Goal: Entertainment & Leisure: Consume media (video, audio)

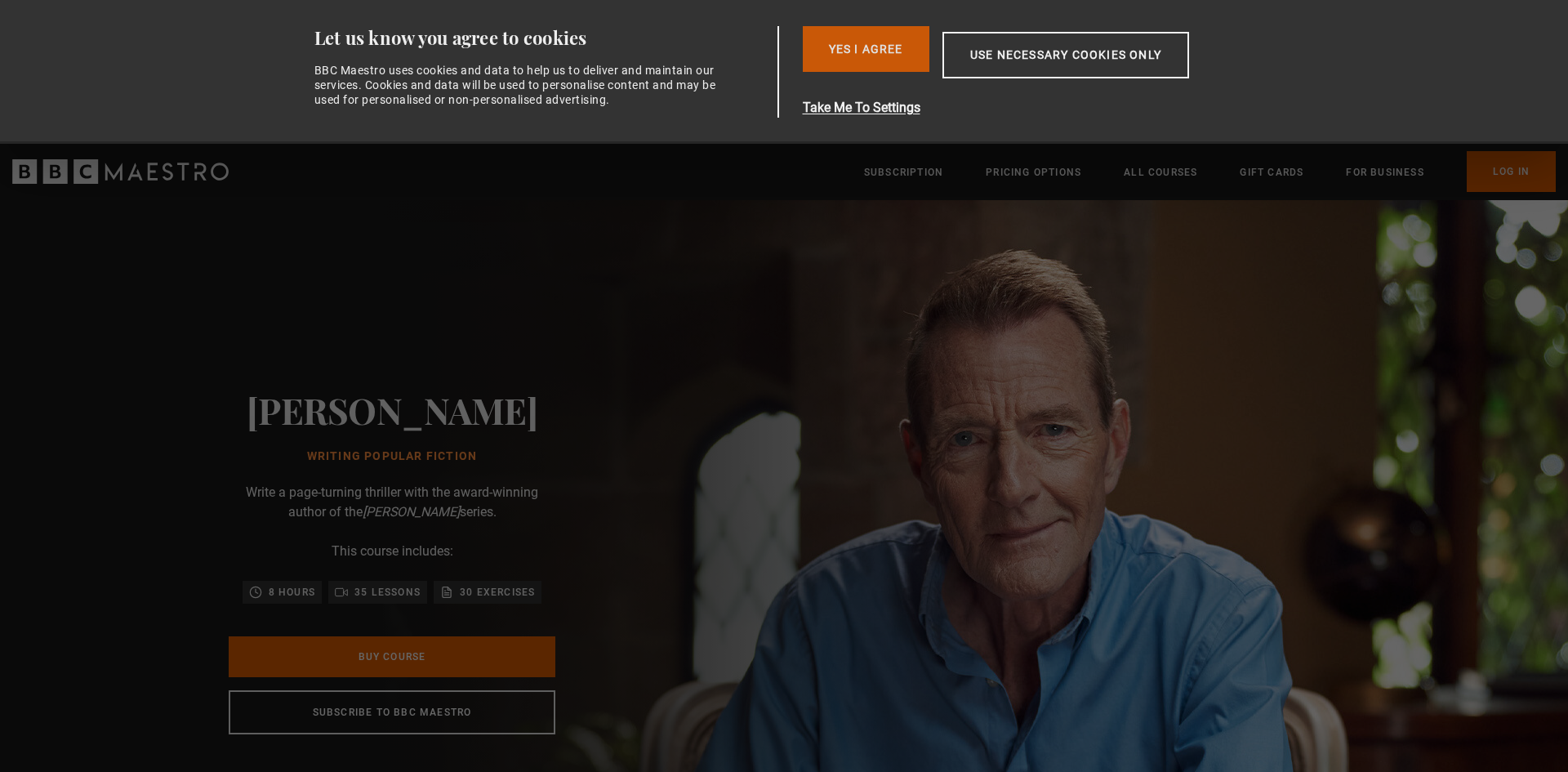
click at [857, 40] on button "Yes I Agree" at bounding box center [866, 49] width 127 height 46
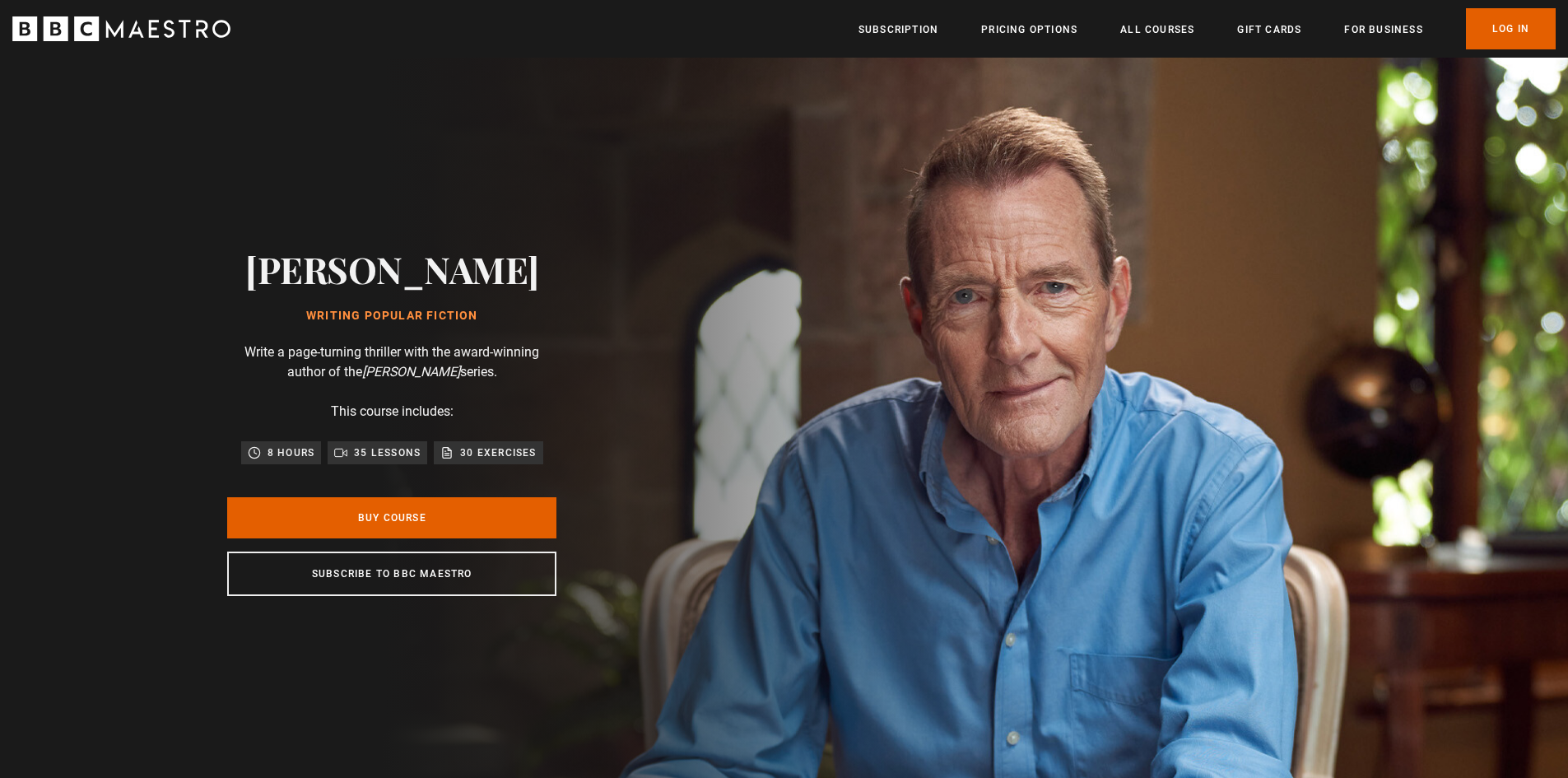
scroll to position [0, 647]
click at [1503, 27] on link "Log In" at bounding box center [1511, 29] width 90 height 41
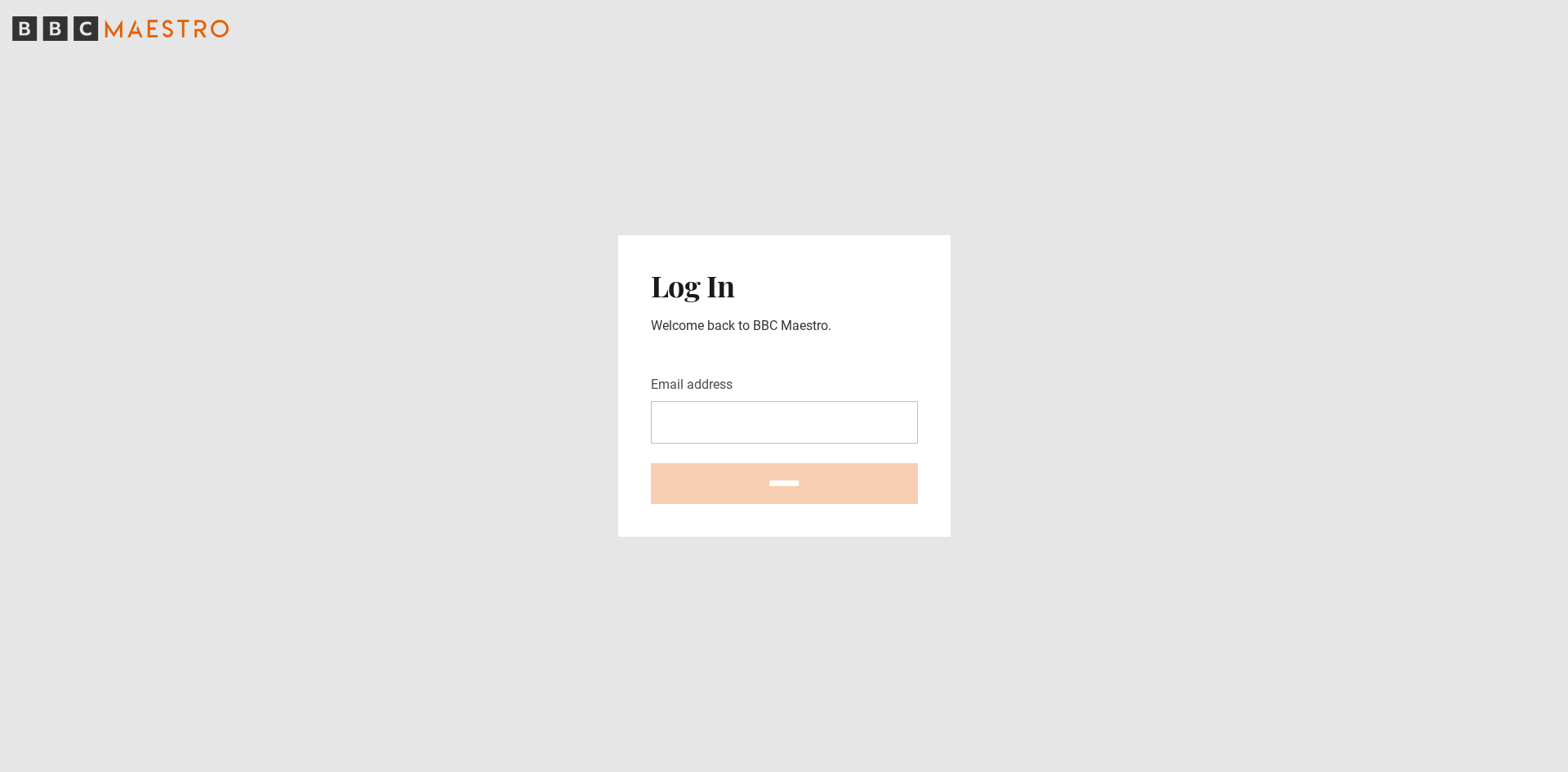
type input "**********"
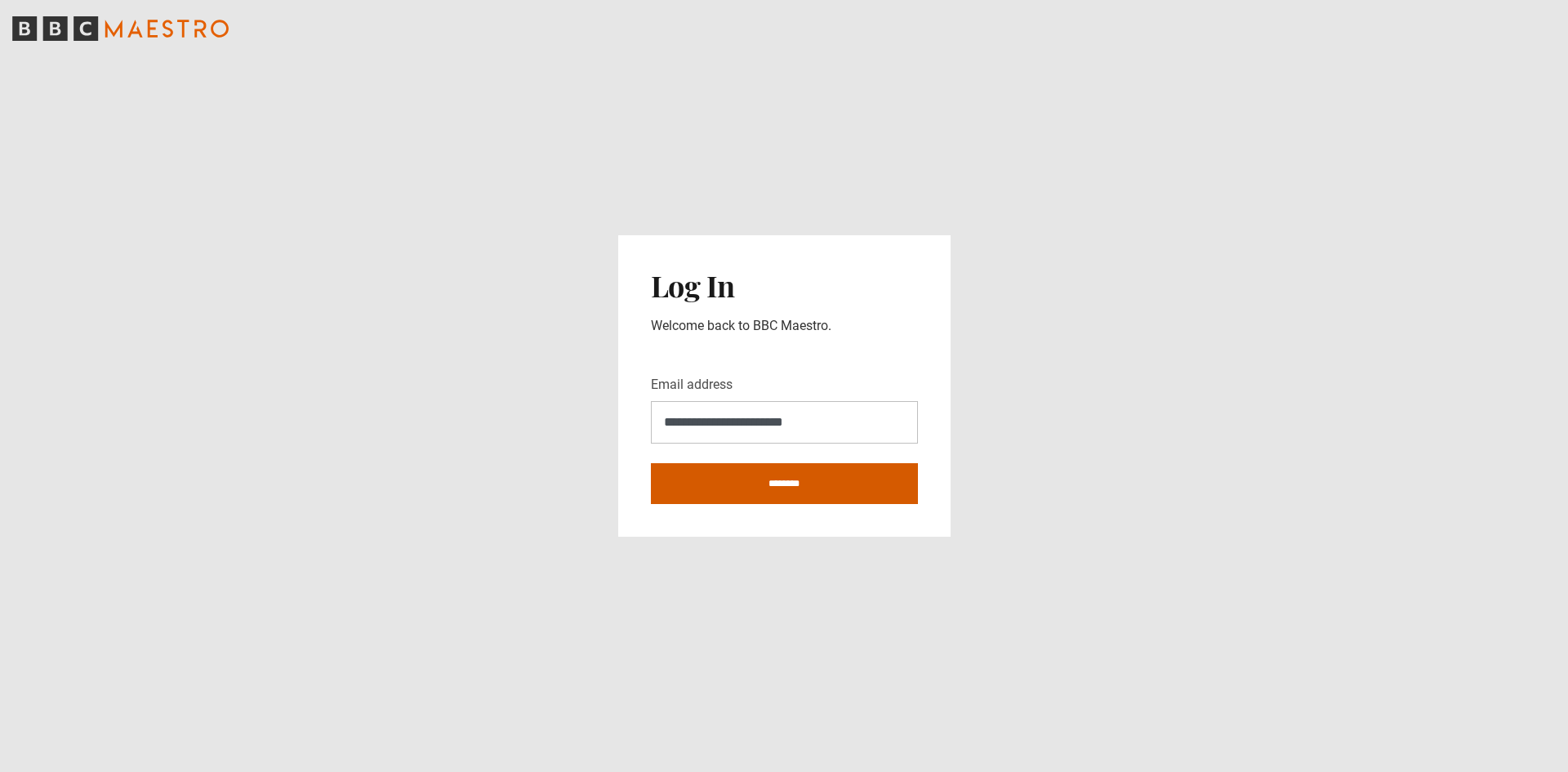
click at [788, 487] on input "********" at bounding box center [784, 484] width 267 height 40
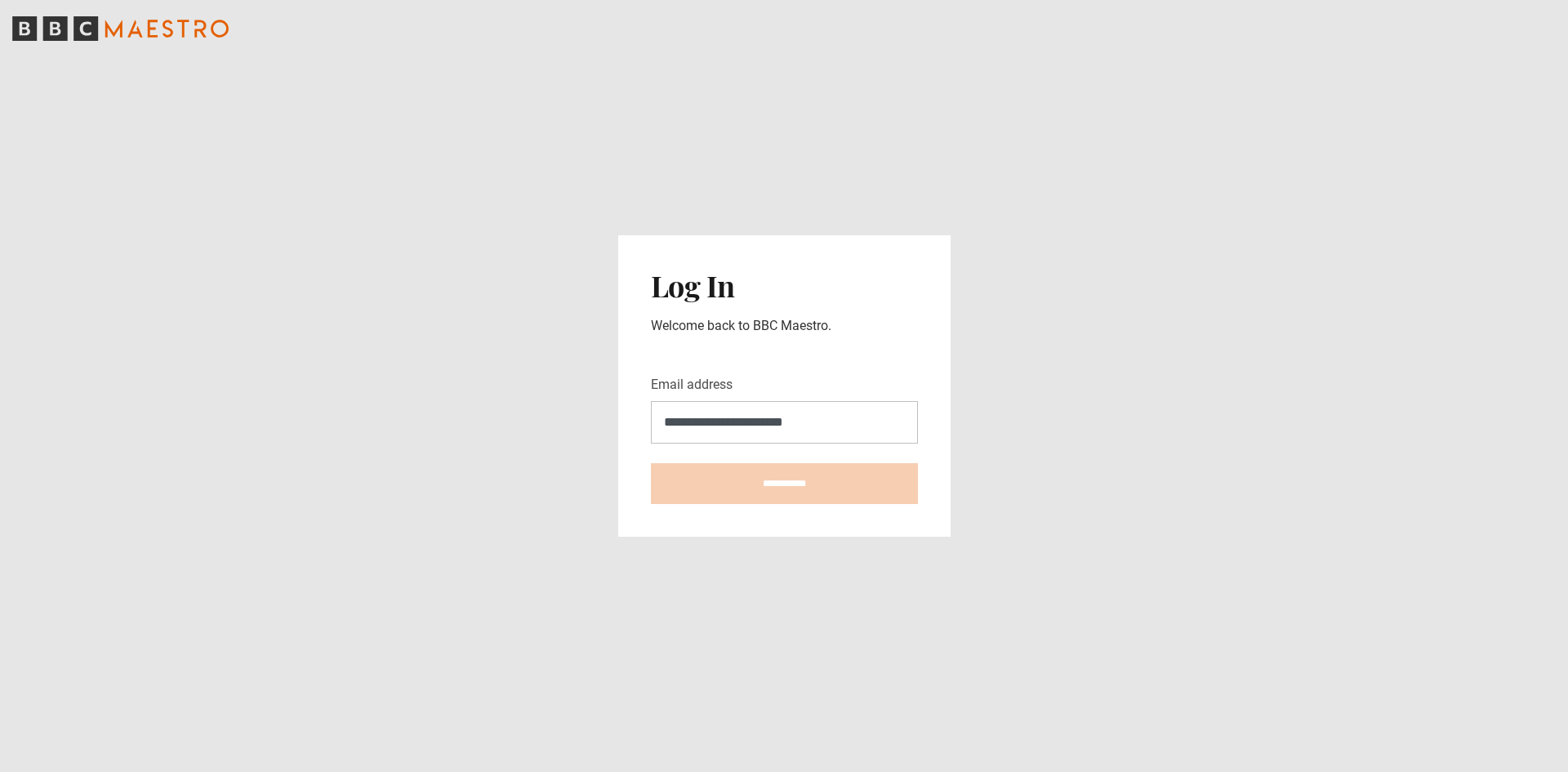
type input "**********"
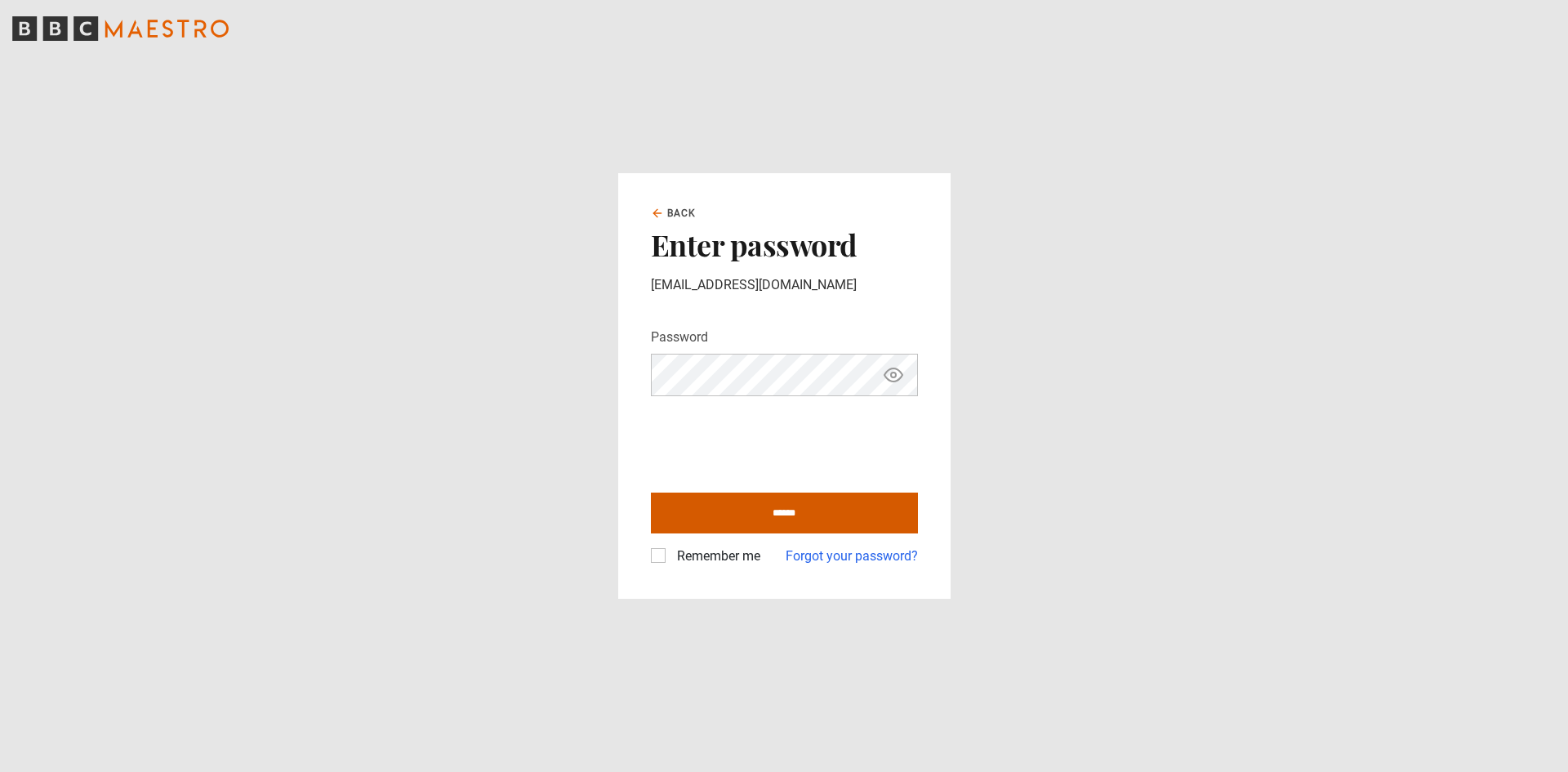
click at [769, 516] on input "******" at bounding box center [784, 513] width 267 height 40
type input "**********"
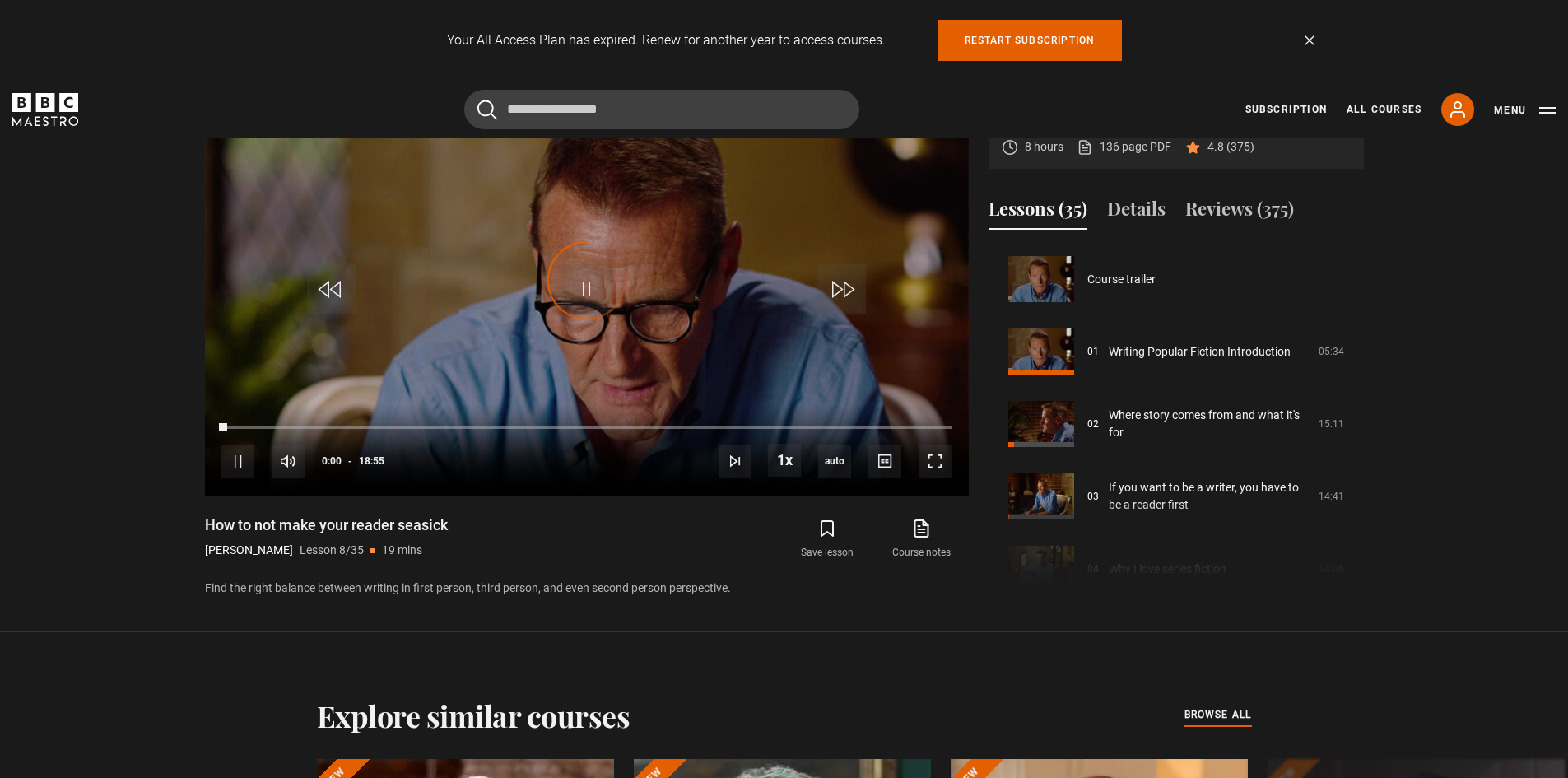
scroll to position [507, 0]
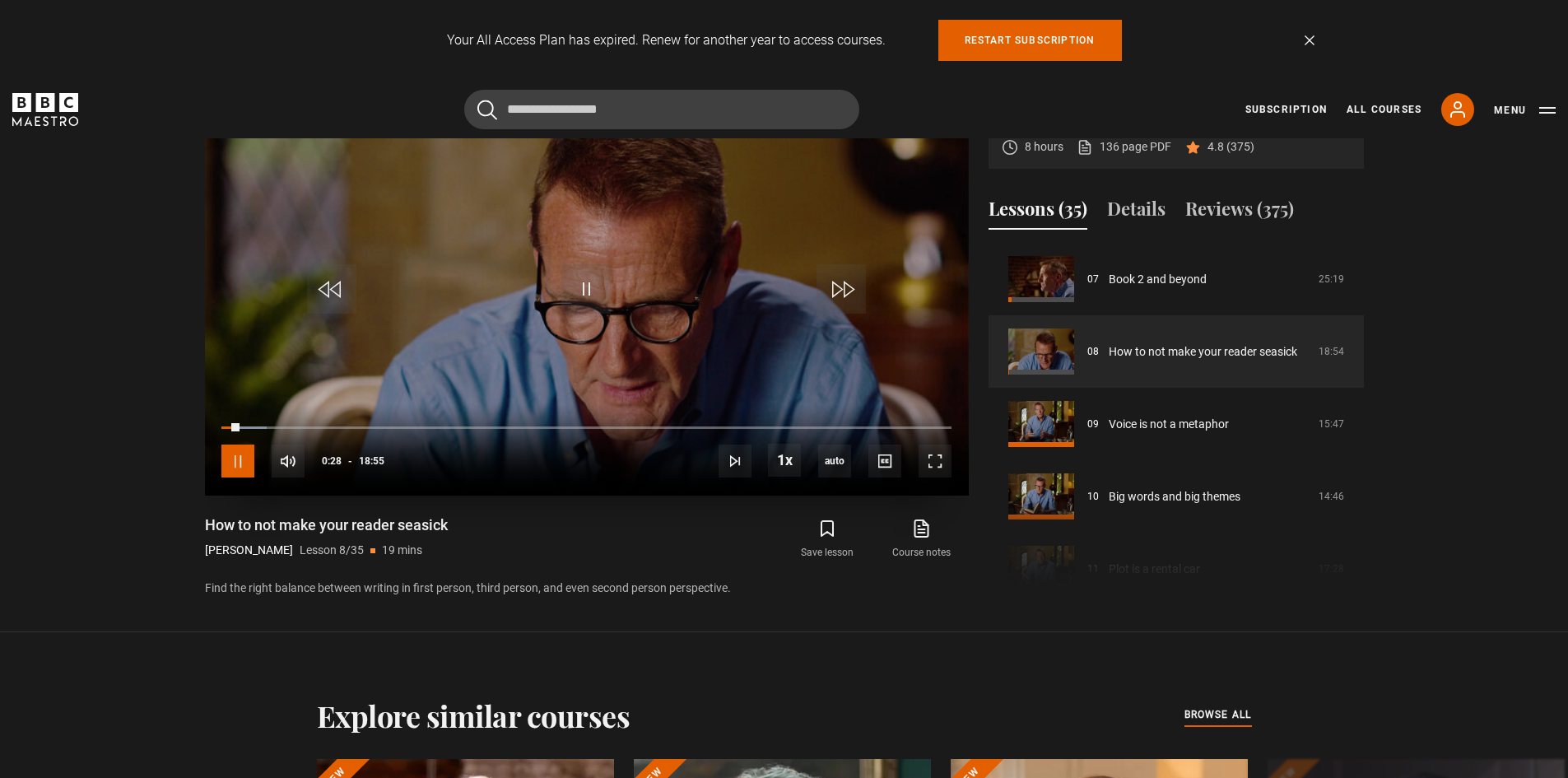
click at [247, 457] on span "Video Player" at bounding box center [238, 462] width 33 height 33
click at [56, 188] on section "Writing Popular Fiction Lee Child 8 hours 136 page PDF (opens in new tab) 4.8 (…" at bounding box center [784, 316] width 1568 height 632
click at [304, 81] on header "Cancel Courses Previous courses Next courses Agatha Christie Writing 12 Related…" at bounding box center [784, 109] width 1568 height 57
click at [27, 556] on section "Writing Popular Fiction Lee Child 8 hours 136 page PDF (opens in new tab) 4.8 (…" at bounding box center [784, 316] width 1568 height 632
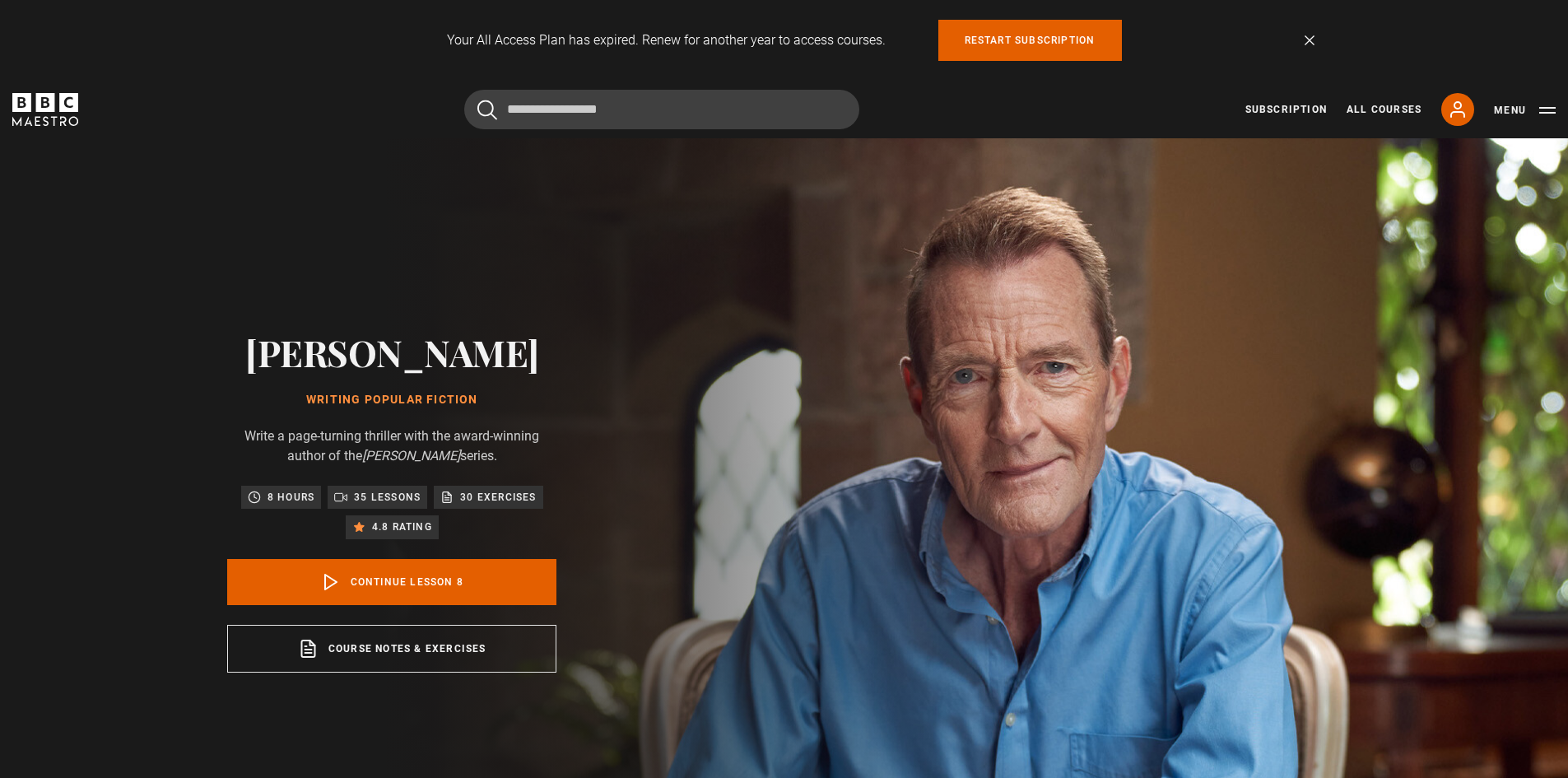
scroll to position [0, 0]
drag, startPoint x: 1359, startPoint y: 107, endPoint x: 1067, endPoint y: 121, distance: 292.3
click at [1067, 121] on div "Cancel Courses Previous courses Next courses Agatha Christie Writing 12 Related…" at bounding box center [784, 109] width 1544 height 40
click at [1465, 111] on icon at bounding box center [1457, 108] width 19 height 19
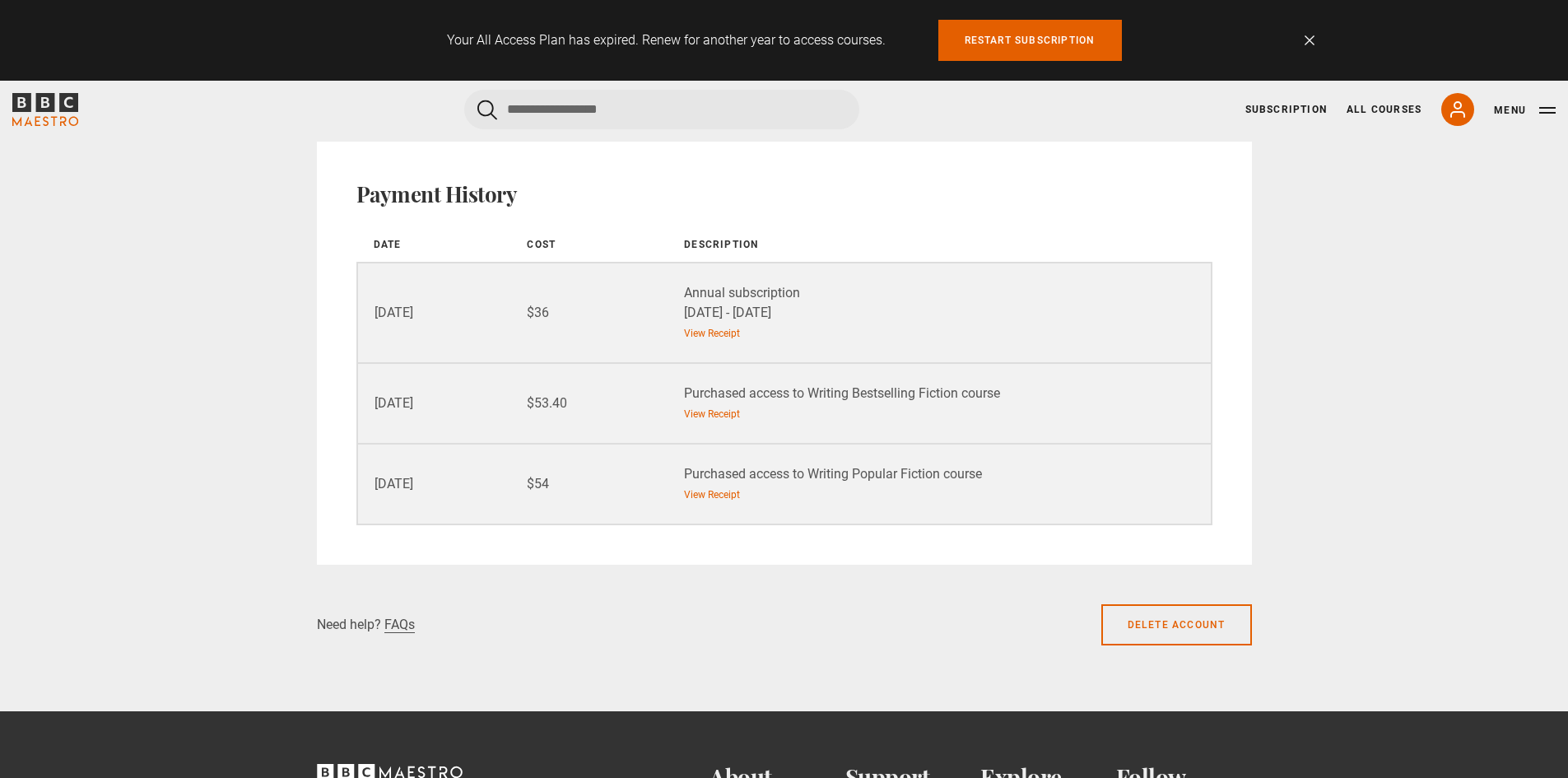
scroll to position [1425, 0]
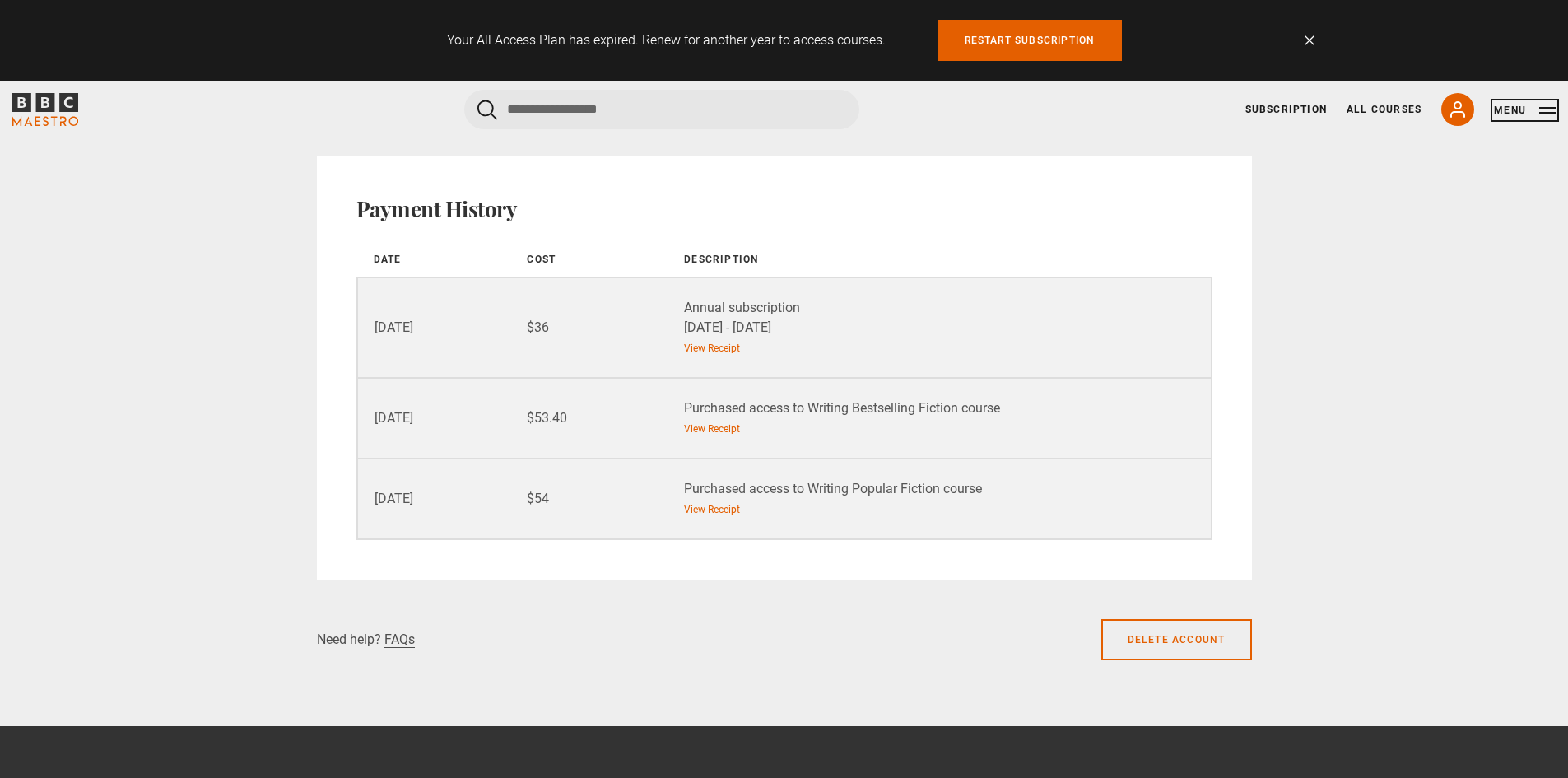
click at [1547, 114] on button "Menu" at bounding box center [1524, 110] width 62 height 17
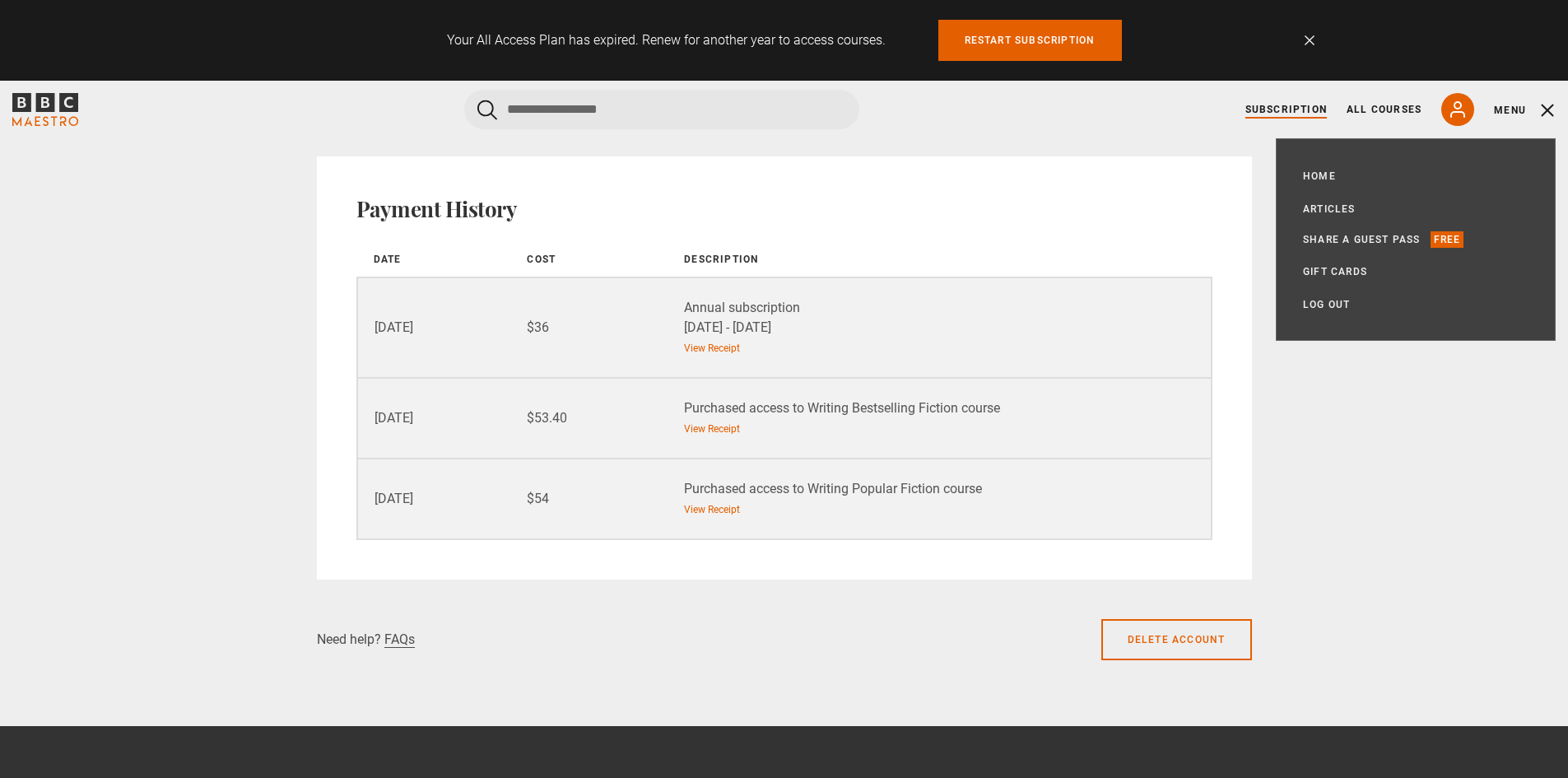
click at [1293, 106] on link "Subscription" at bounding box center [1286, 109] width 82 height 15
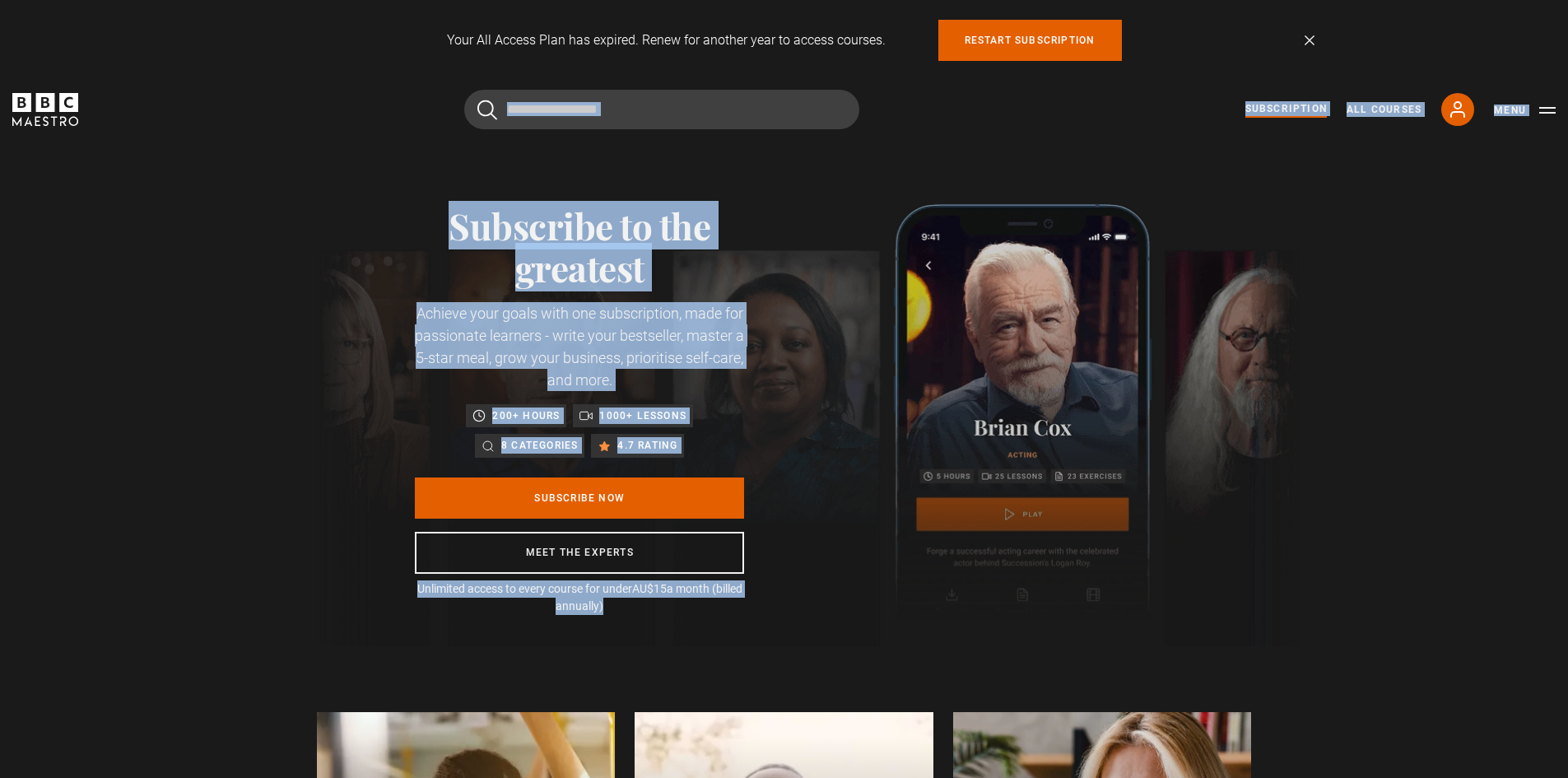
drag, startPoint x: 1499, startPoint y: 189, endPoint x: 1529, endPoint y: 174, distance: 33.5
click at [1501, 189] on div "Subscribe to the greatest Achieve your goals with one subscription, made for pa…" at bounding box center [784, 392] width 1568 height 508
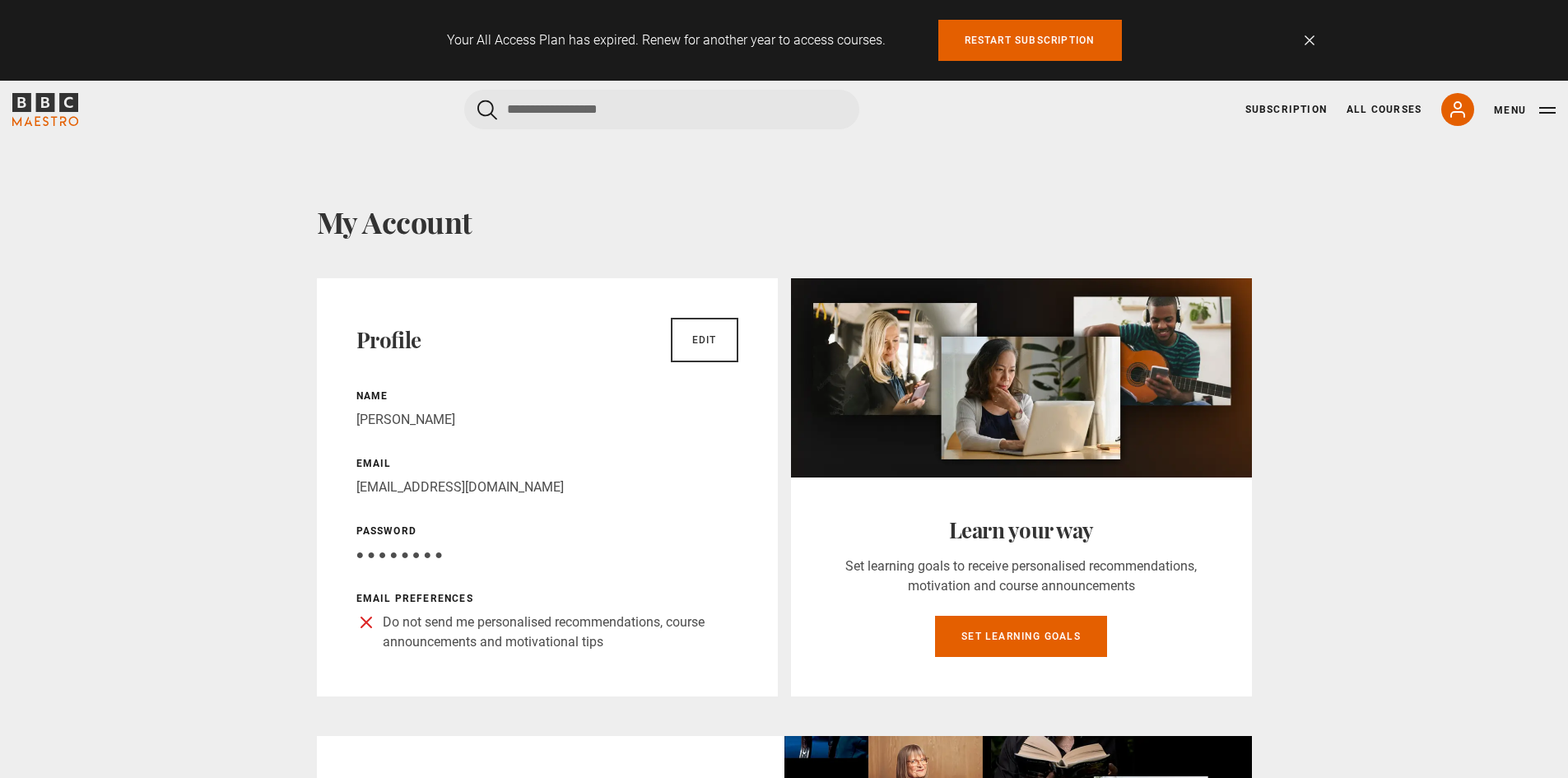
click at [1308, 40] on link "Dismiss" at bounding box center [1309, 40] width 10 height 10
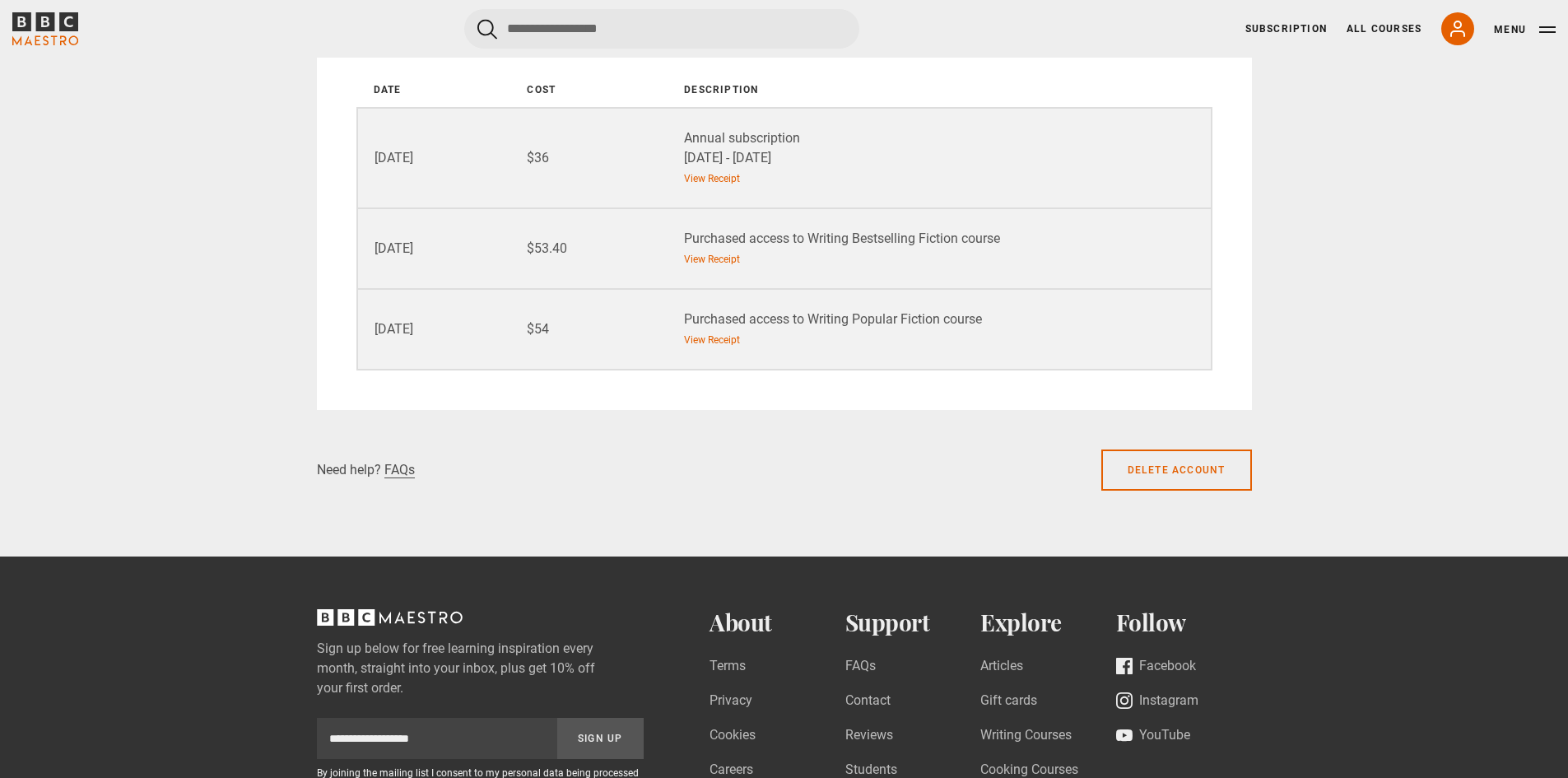
scroll to position [1515, 0]
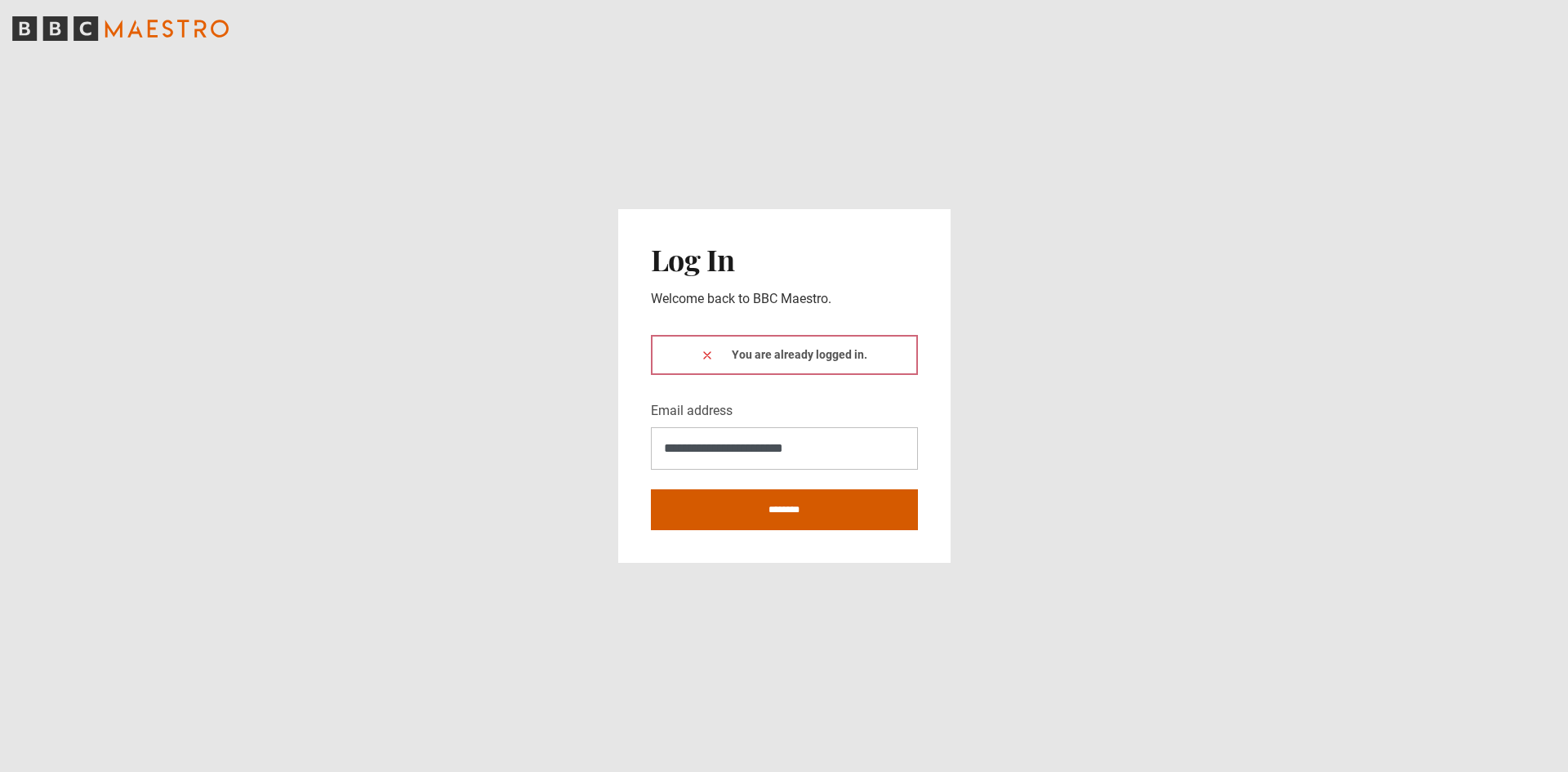
click at [765, 511] on input "********" at bounding box center [784, 510] width 267 height 40
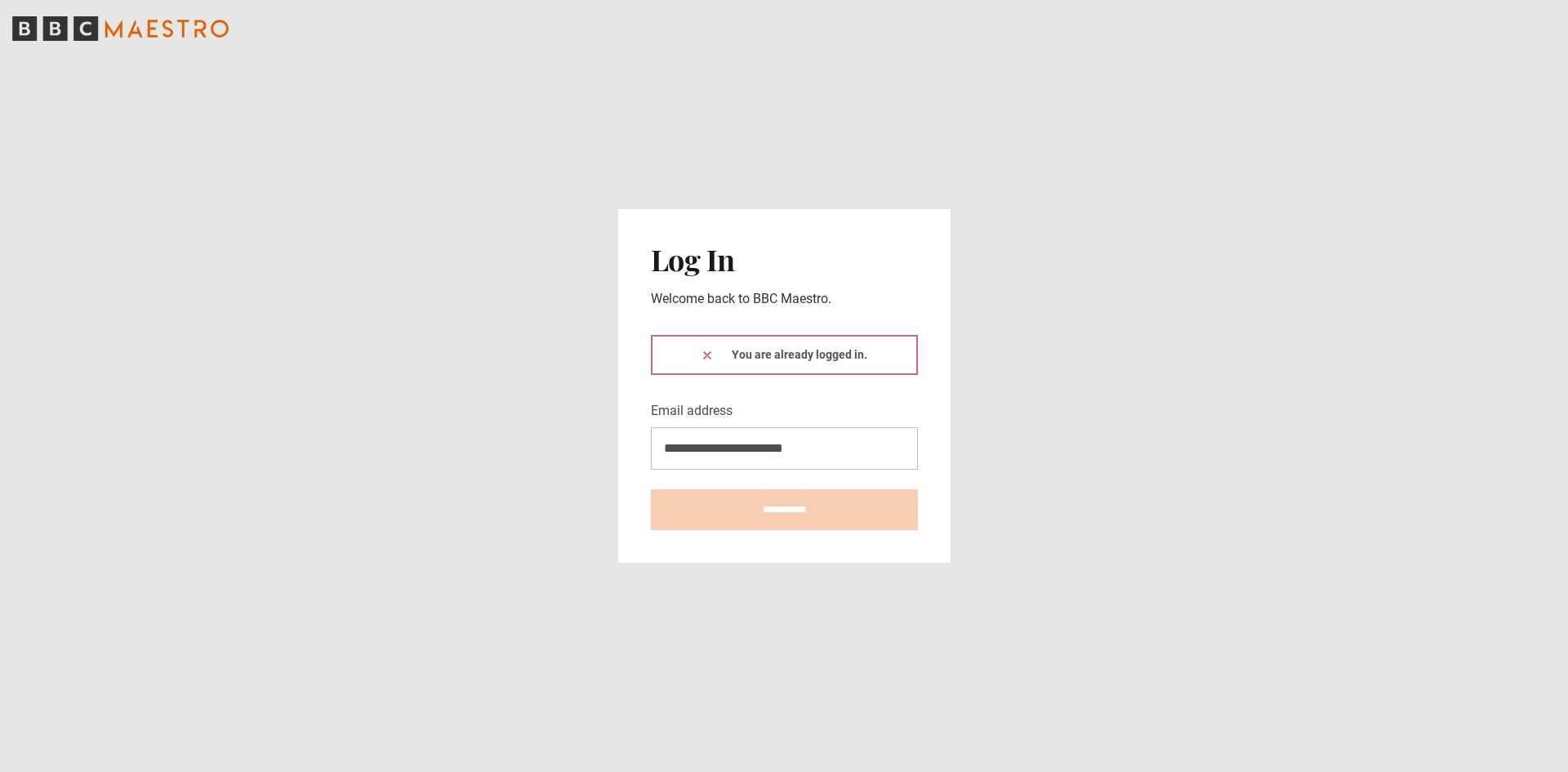
type input "**********"
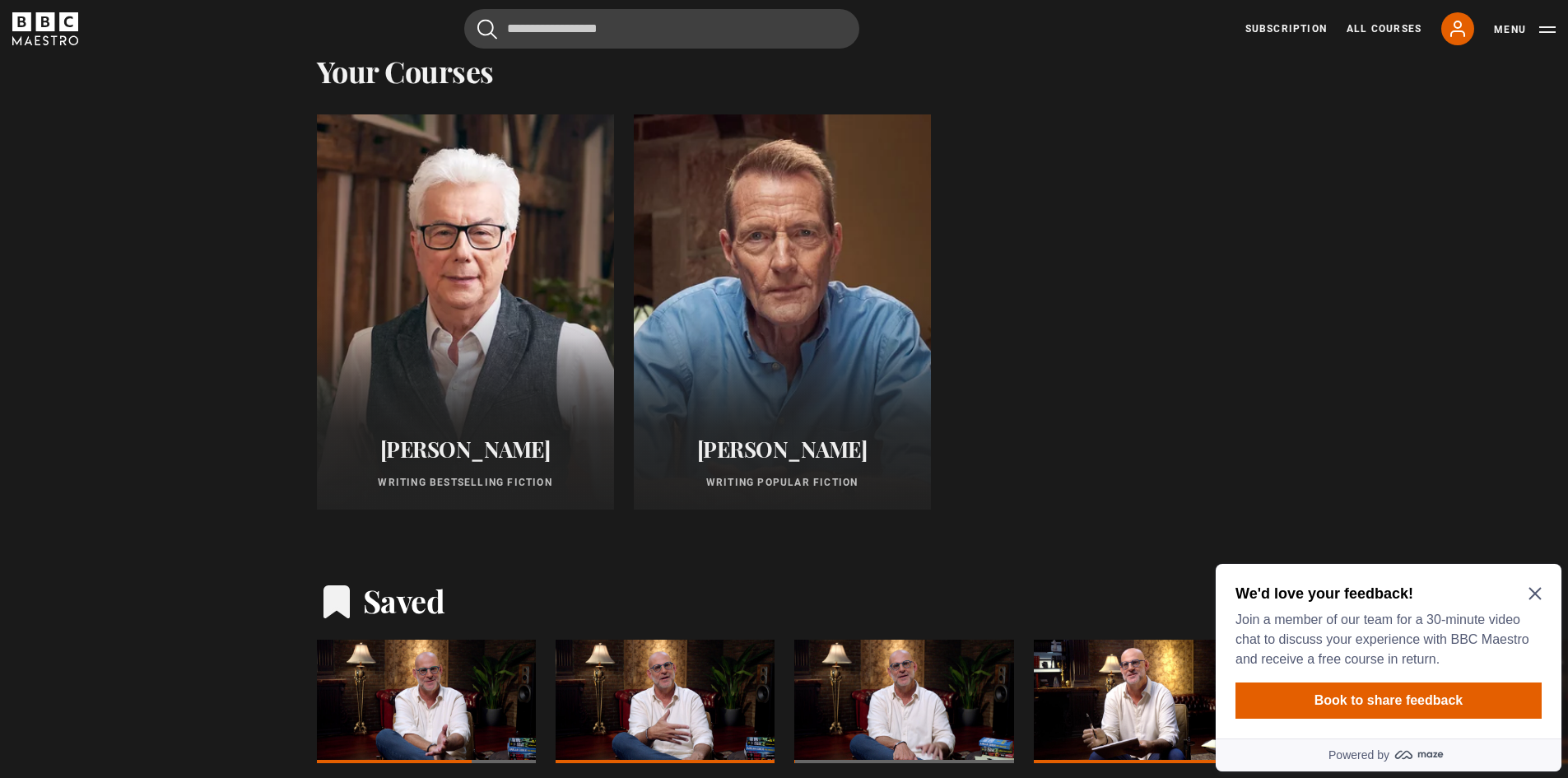
scroll to position [833, 0]
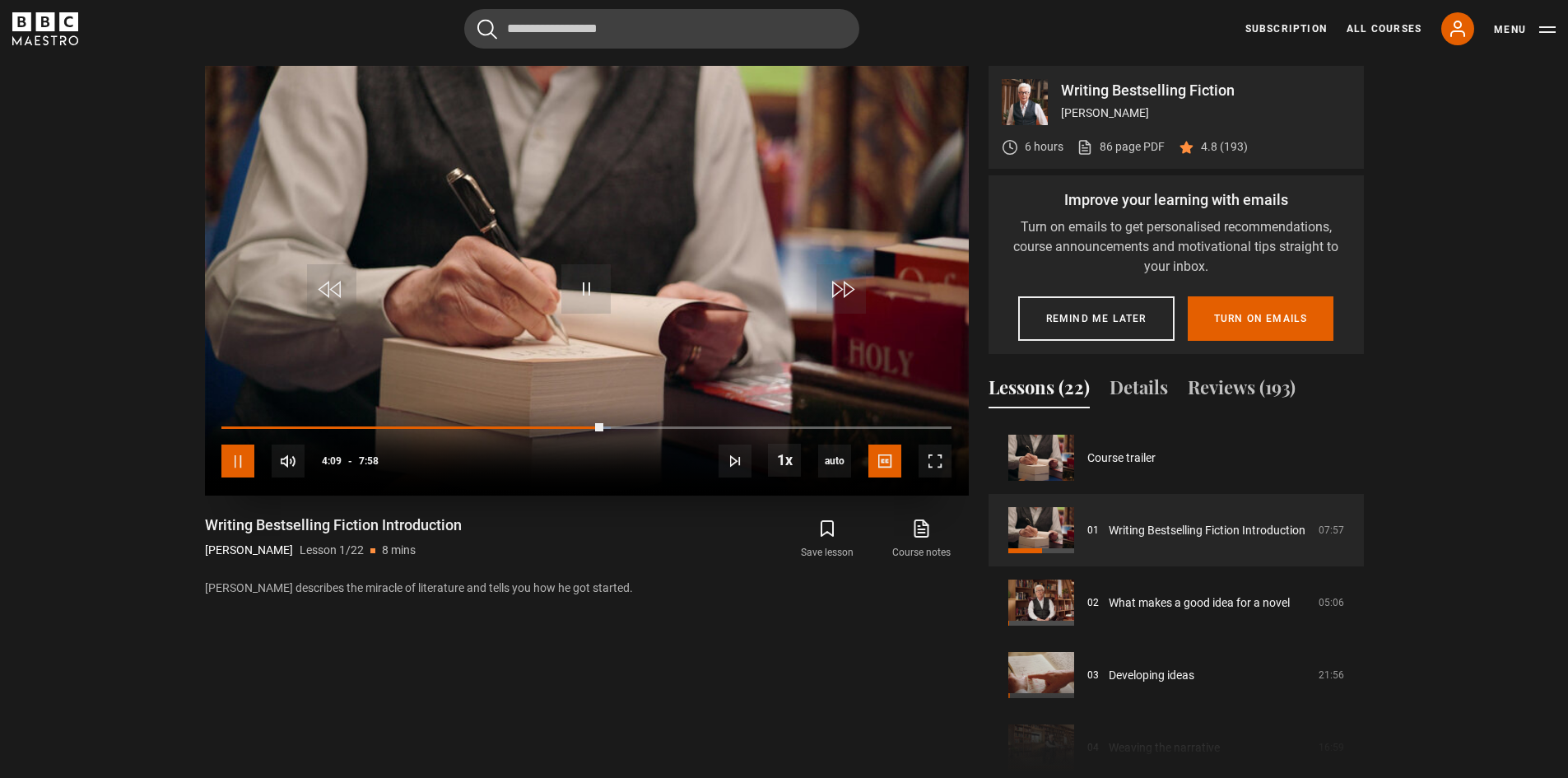
click at [234, 463] on span "Video Player" at bounding box center [238, 462] width 33 height 33
drag, startPoint x: 208, startPoint y: 527, endPoint x: 374, endPoint y: 527, distance: 166.0
click at [374, 527] on h1 "Writing Bestselling Fiction Introduction" at bounding box center [333, 525] width 257 height 19
copy h1 "Writing Bestselling Fiction"
click at [128, 187] on section "Writing Bestselling Fiction Ken Follett 6 hours 86 page PDF (opens in new tab) …" at bounding box center [784, 405] width 1568 height 811
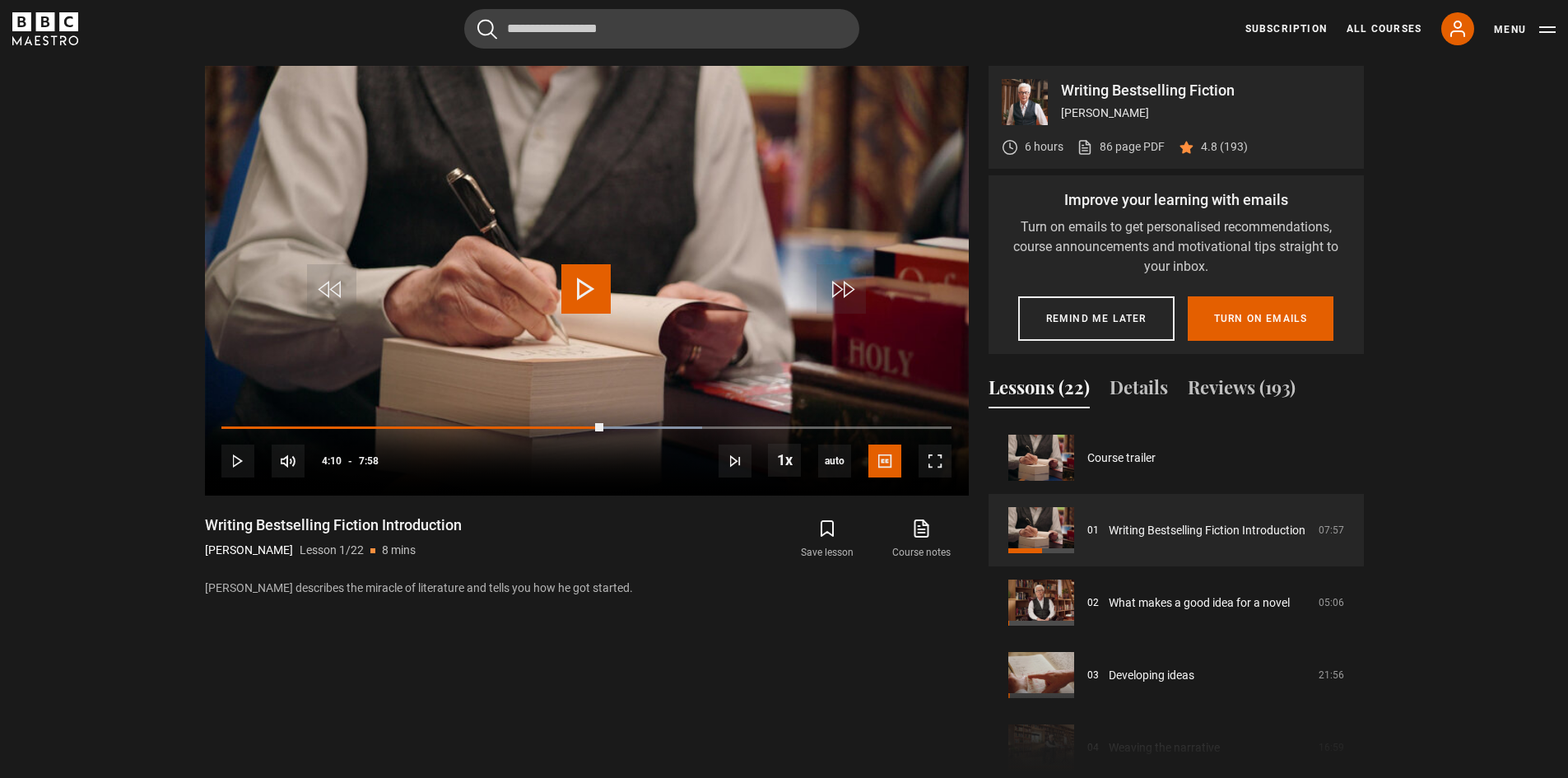
drag, startPoint x: 207, startPoint y: 550, endPoint x: 259, endPoint y: 555, distance: 52.2
click at [259, 555] on p "[PERSON_NAME]" at bounding box center [248, 550] width 88 height 18
copy p "[PERSON_NAME]"
click at [285, 26] on div "Cancel Courses Previous courses Next courses Agatha Christie Writing 12 Related…" at bounding box center [784, 29] width 1544 height 40
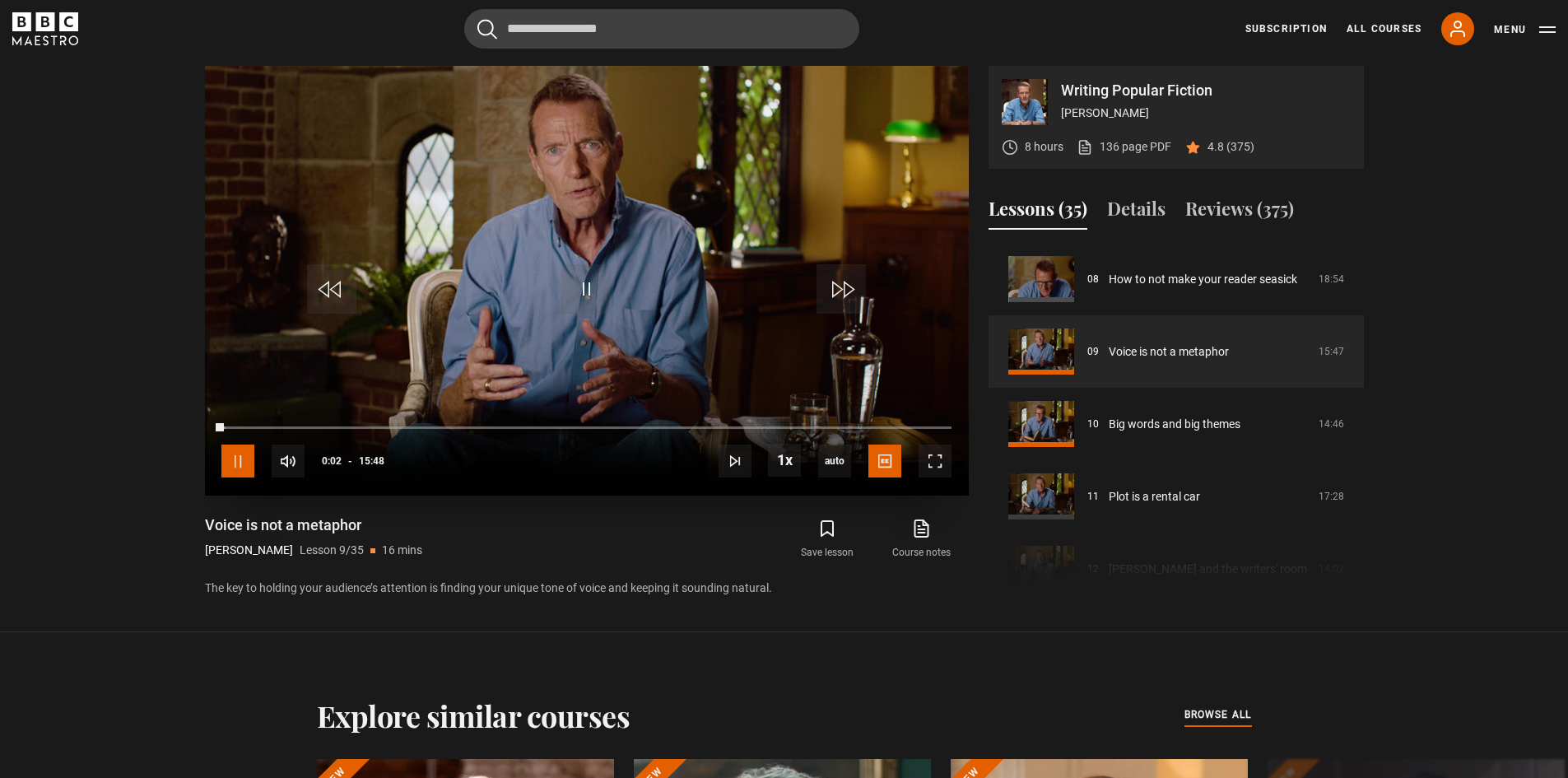
click at [239, 465] on span "Video Player" at bounding box center [238, 462] width 33 height 33
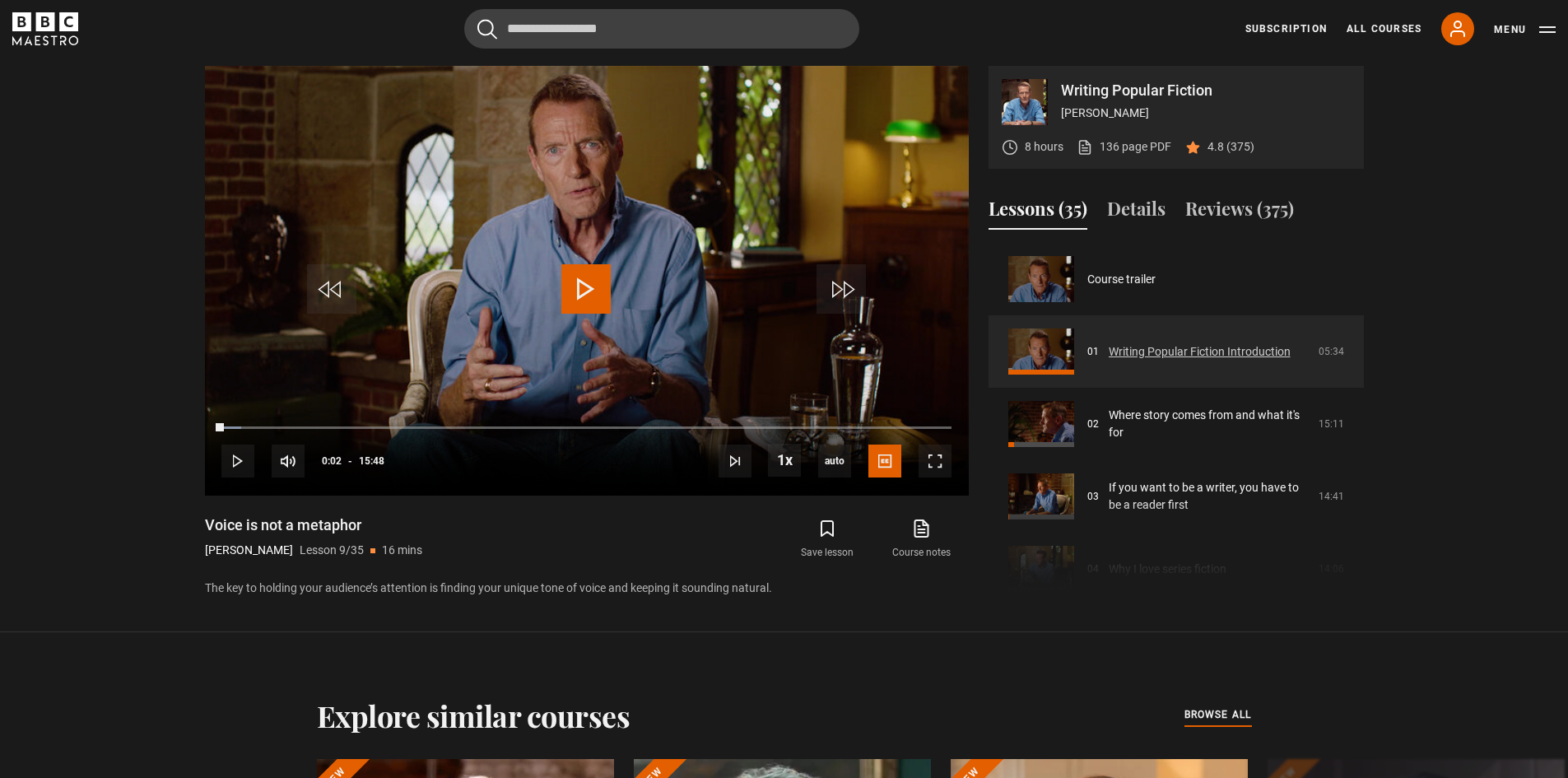
click at [1155, 348] on link "Writing Popular Fiction Introduction" at bounding box center [1199, 351] width 182 height 18
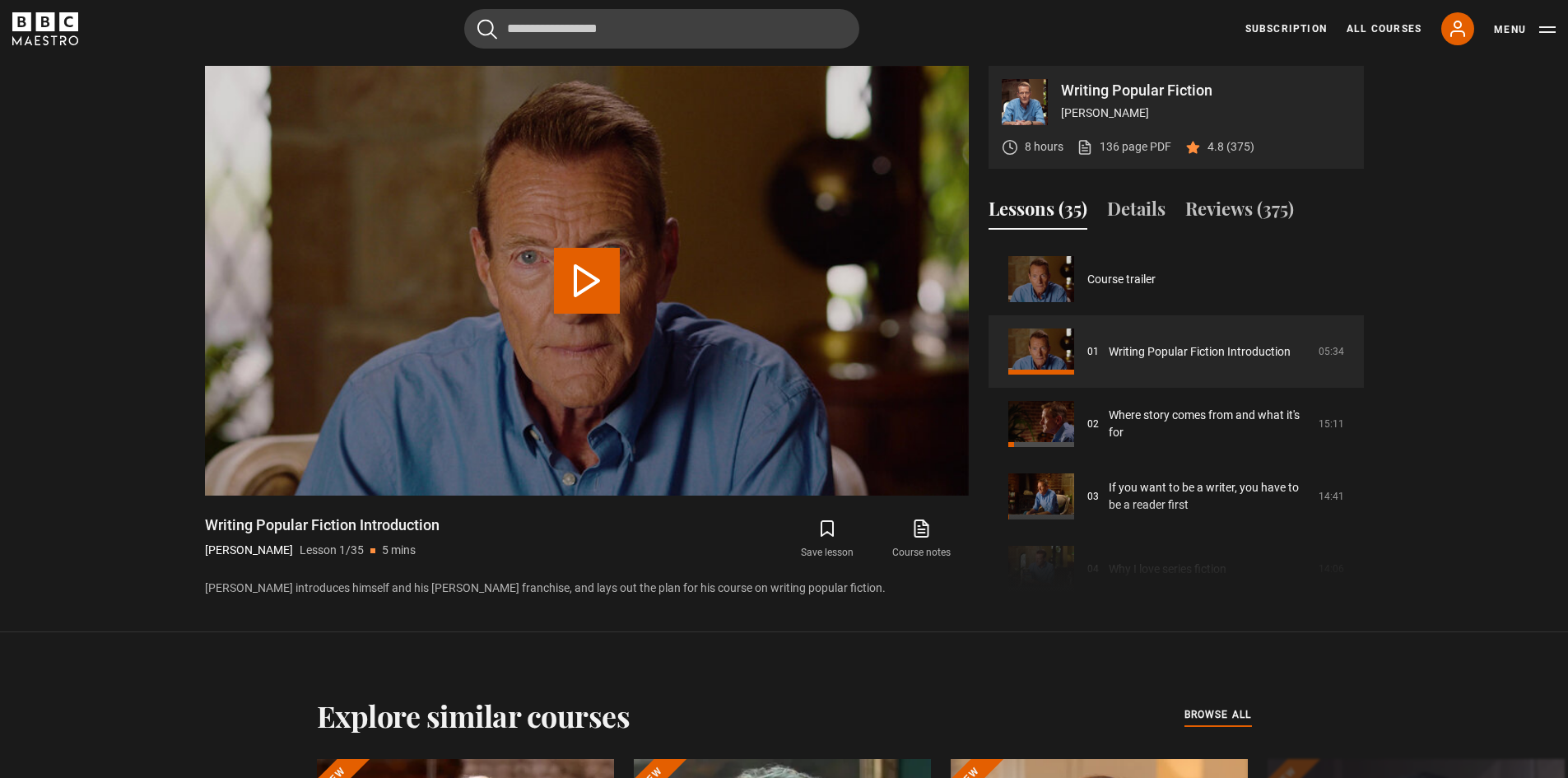
click at [49, 564] on section "Writing Popular Fiction [PERSON_NAME] 8 hours 136 page PDF (opens in new tab) 4…" at bounding box center [784, 316] width 1568 height 632
click at [167, 228] on section "Writing Popular Fiction [PERSON_NAME] 8 hours 136 page PDF (opens in new tab) 4…" at bounding box center [784, 316] width 1568 height 632
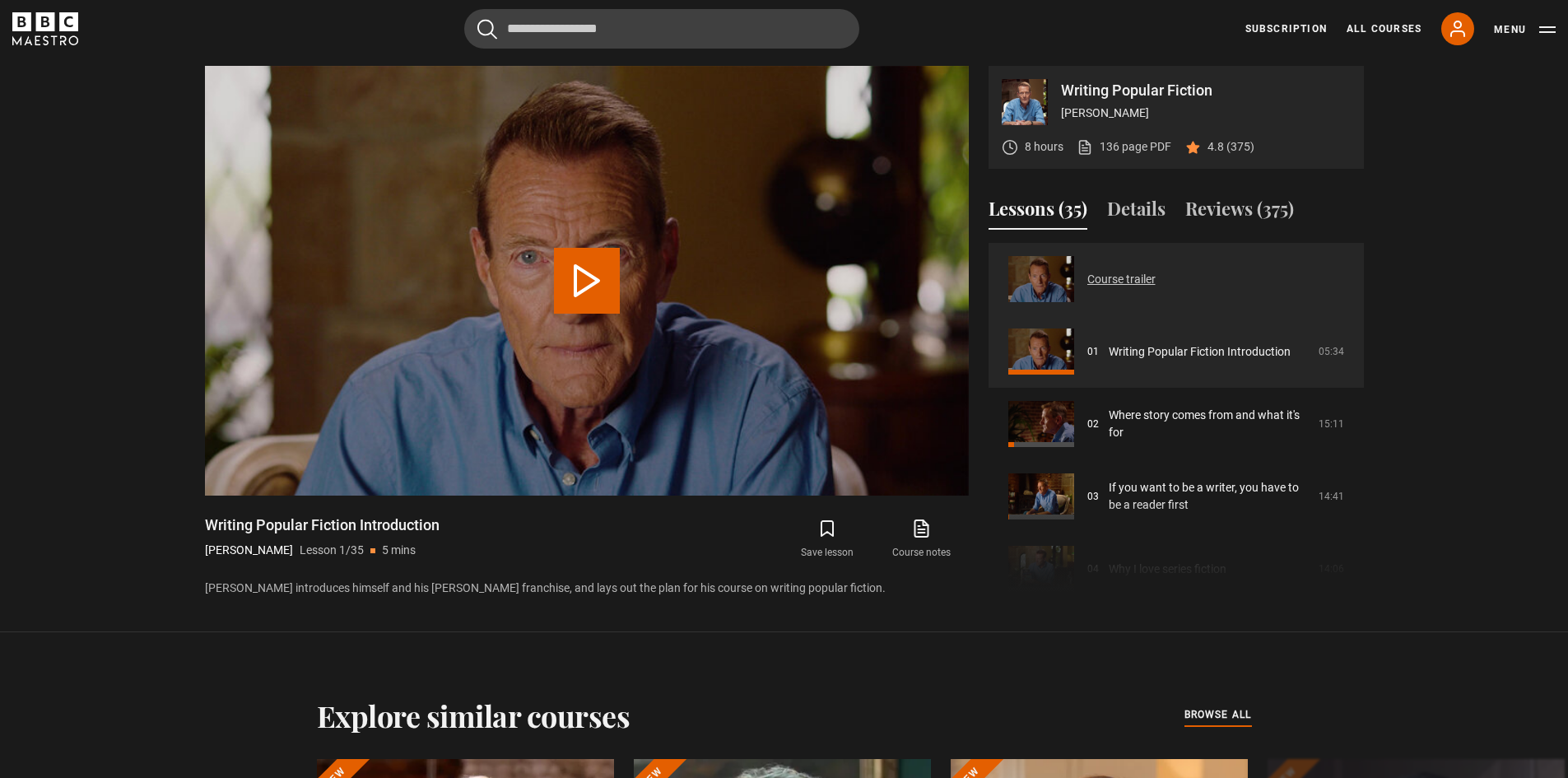
click at [1143, 277] on link "Course trailer" at bounding box center [1121, 279] width 69 height 18
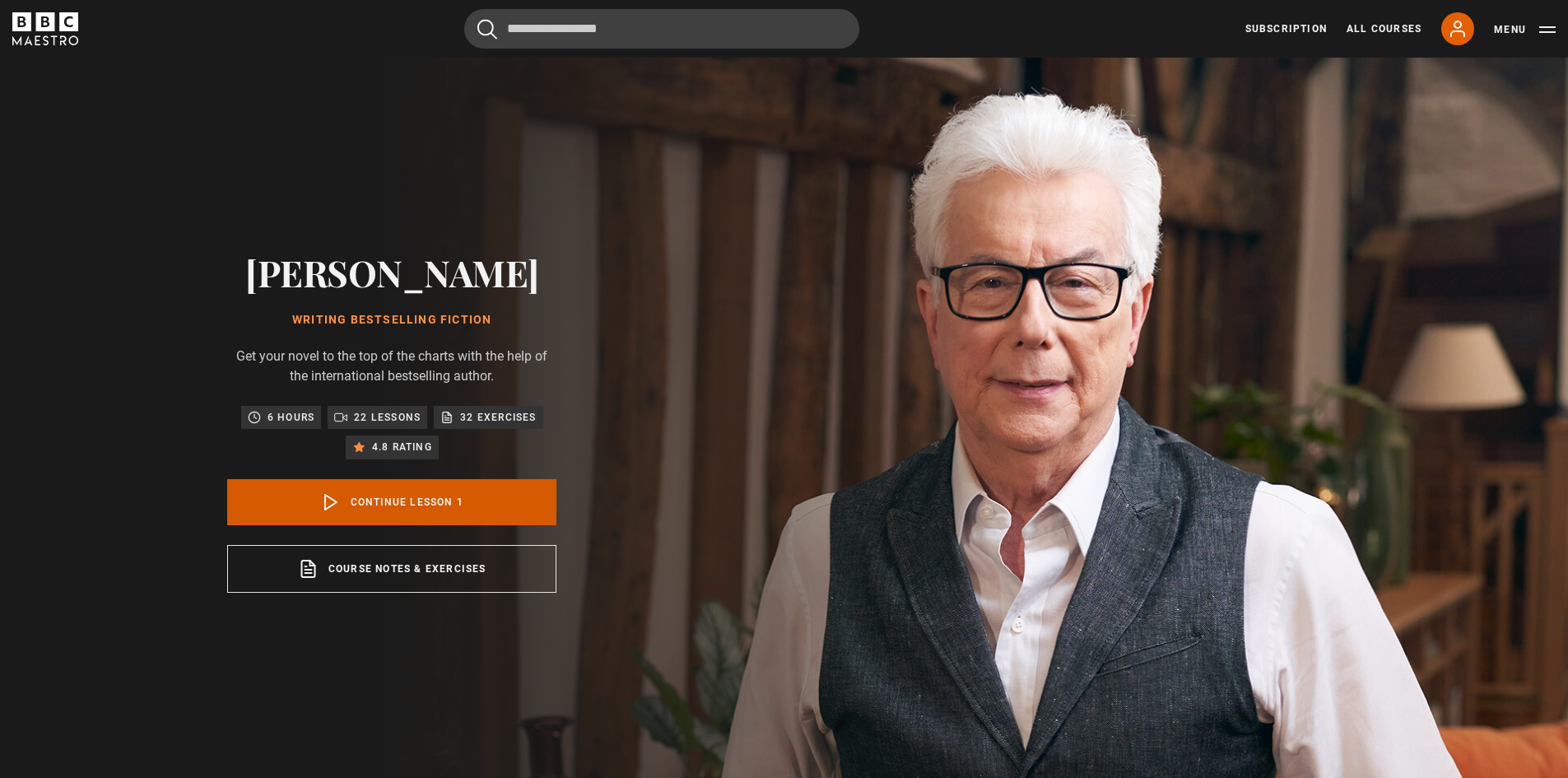
click at [399, 496] on link "Continue lesson 1" at bounding box center [391, 503] width 329 height 46
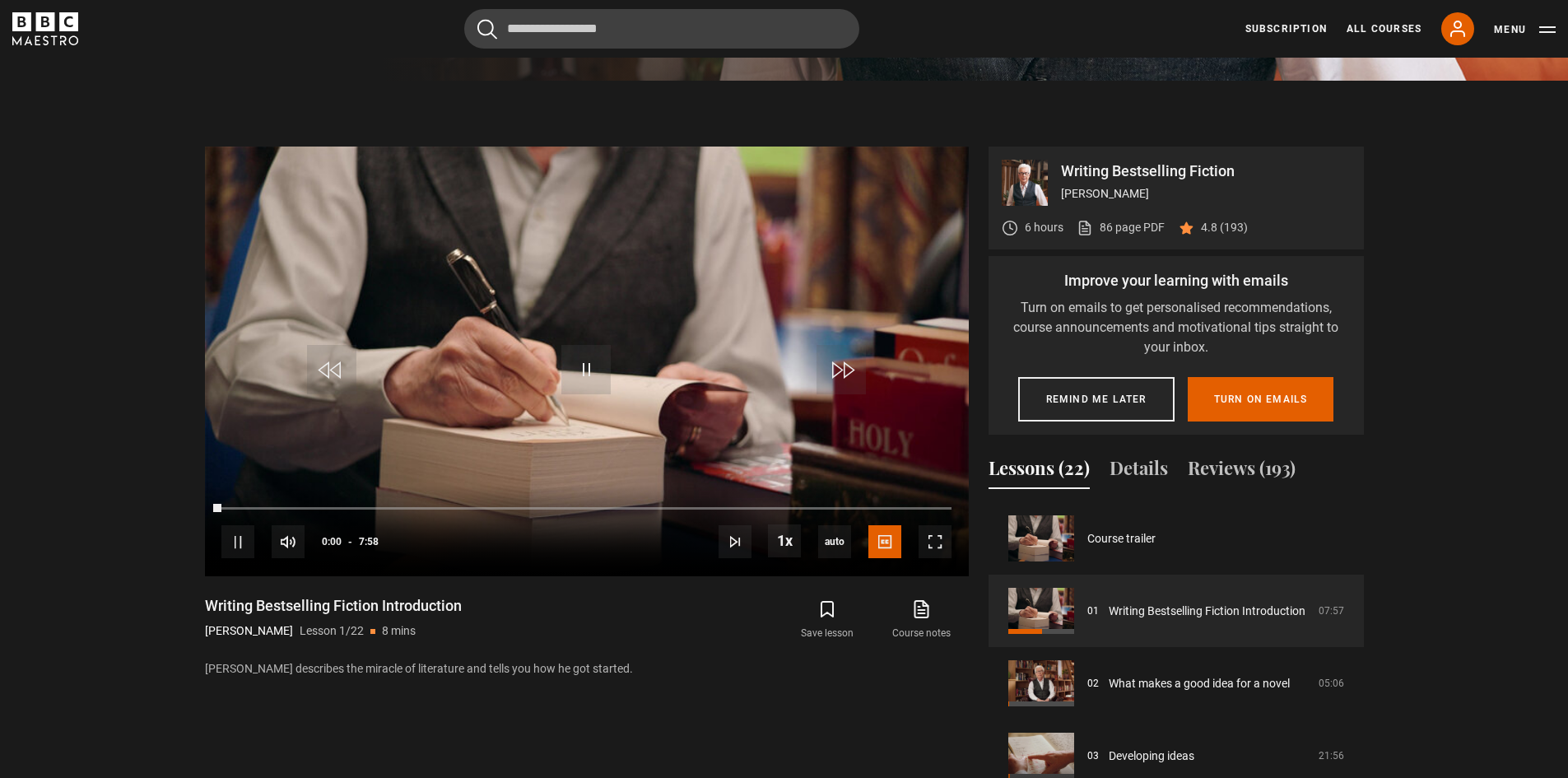
scroll to position [786, 0]
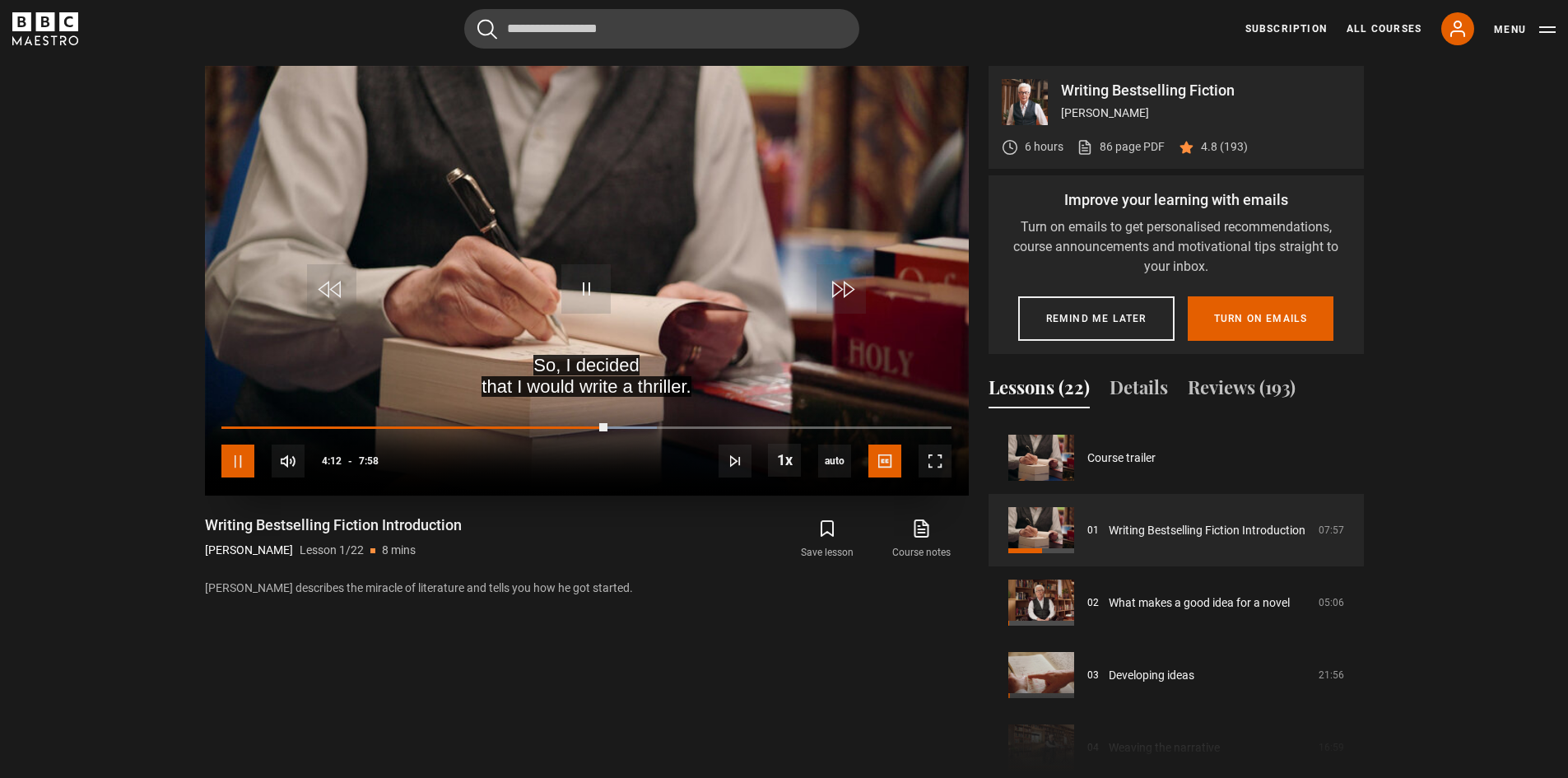
click at [239, 460] on span "Video Player" at bounding box center [238, 462] width 33 height 33
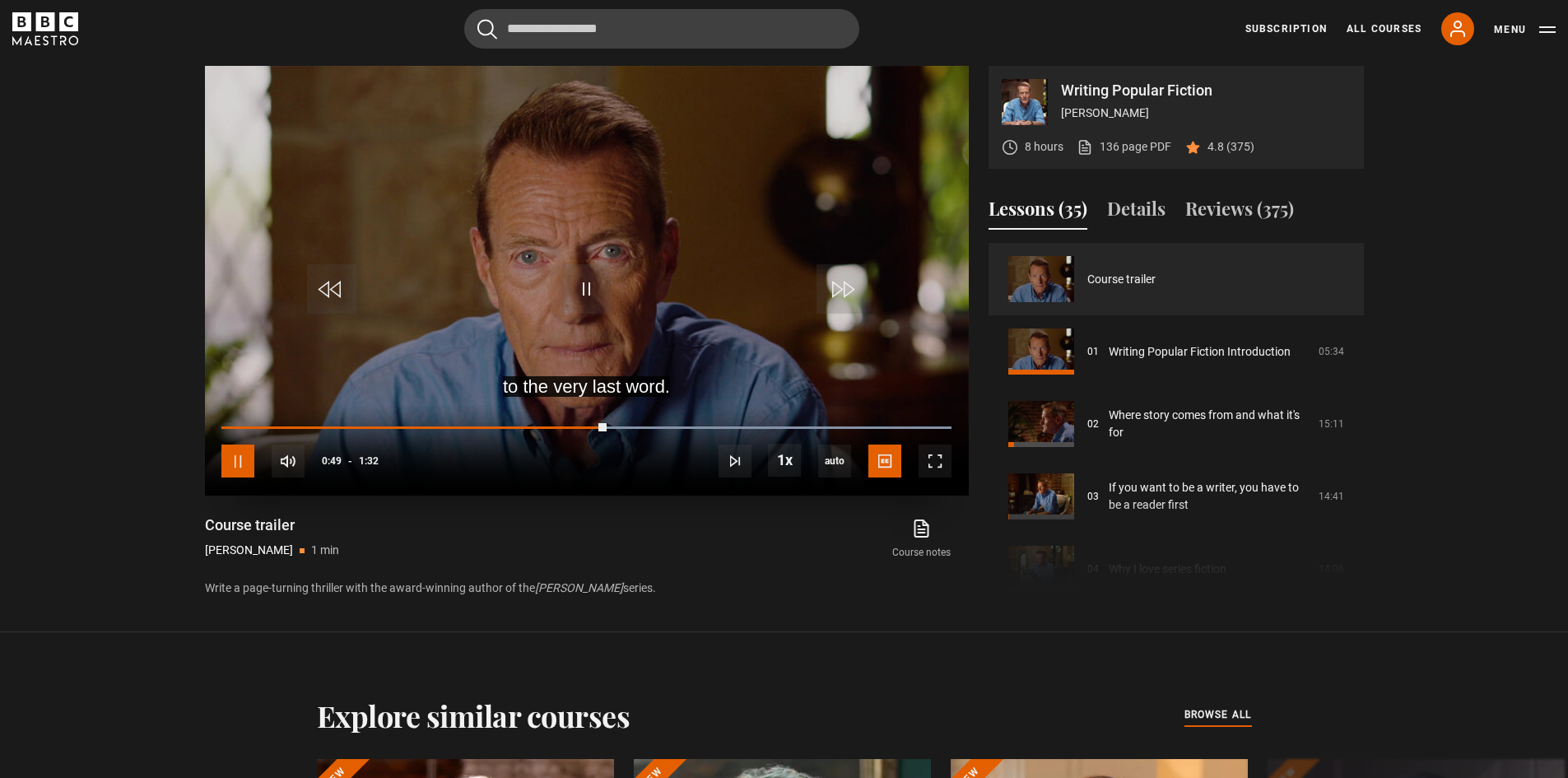
click at [237, 456] on span "Video Player" at bounding box center [238, 462] width 33 height 33
click at [236, 466] on span "Video Player" at bounding box center [238, 462] width 33 height 33
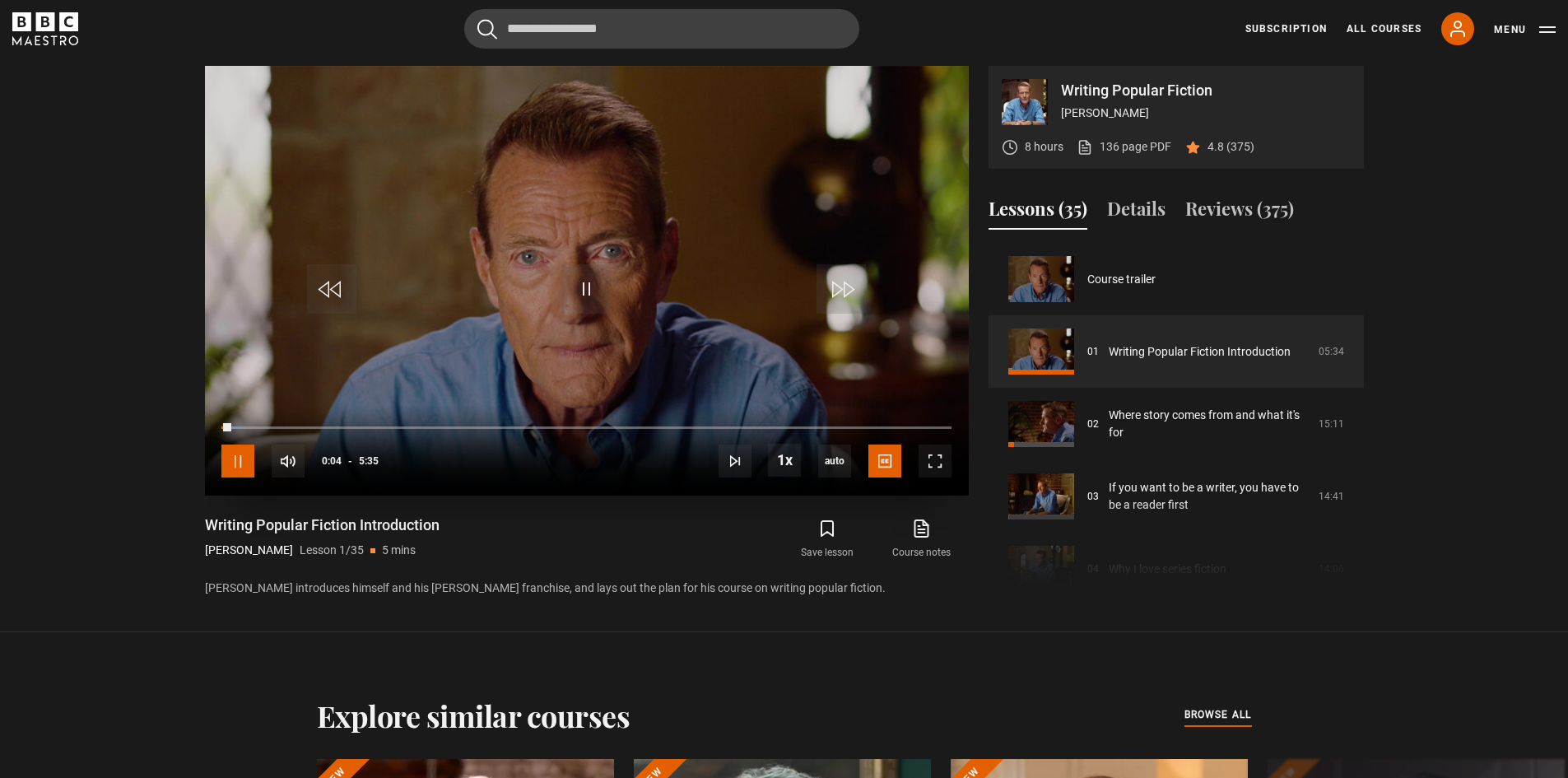
click at [237, 464] on span "Video Player" at bounding box center [238, 462] width 33 height 33
click at [69, 367] on section "Writing Popular Fiction [PERSON_NAME] 8 hours 136 page PDF (opens in new tab) 4…" at bounding box center [784, 316] width 1568 height 632
click at [234, 466] on span "Video Player" at bounding box center [238, 462] width 33 height 33
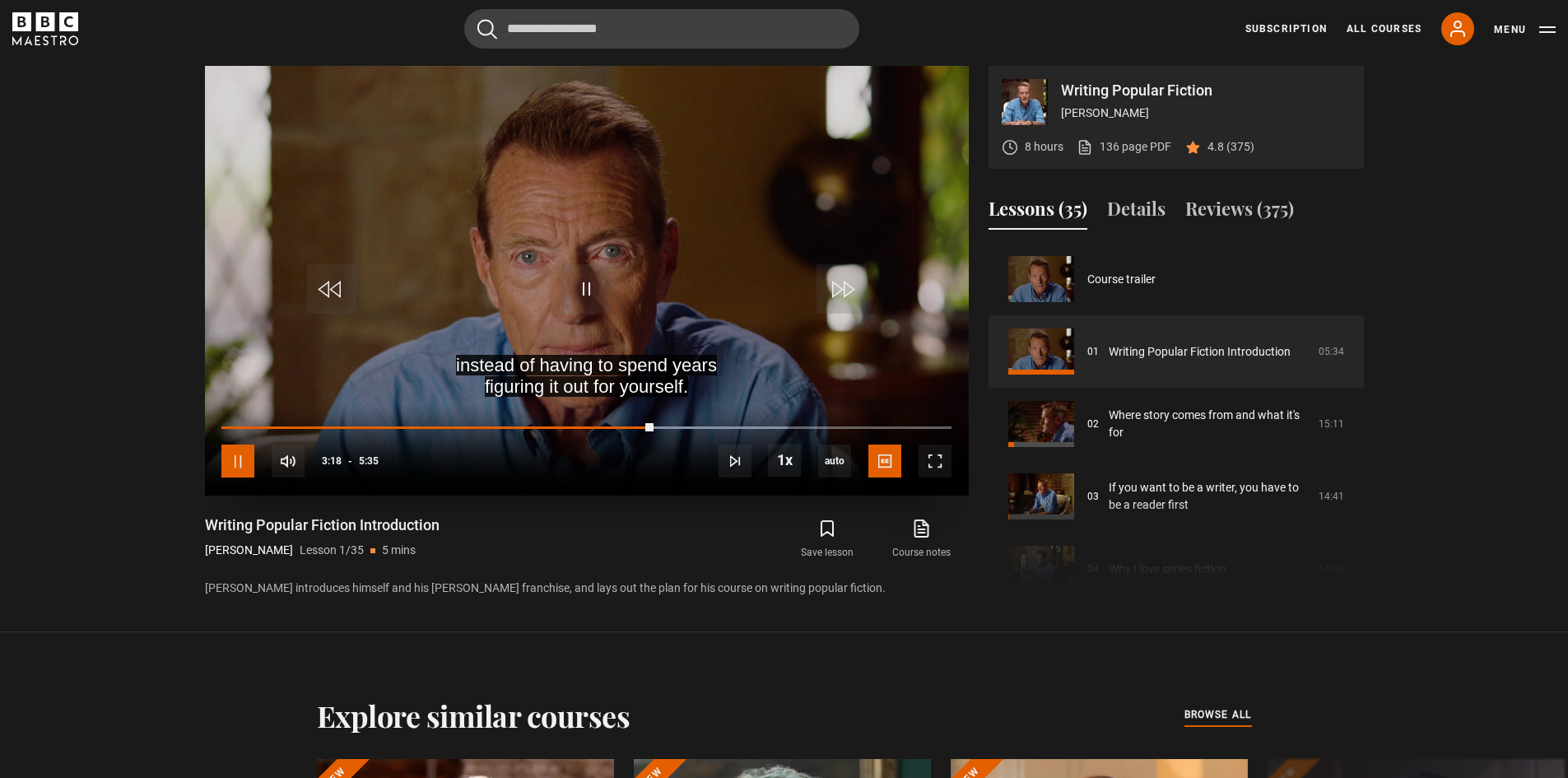
click at [244, 461] on span "Video Player" at bounding box center [238, 462] width 33 height 33
click at [239, 463] on span "Video Player" at bounding box center [238, 462] width 33 height 33
click at [237, 461] on span "Video Player" at bounding box center [238, 462] width 33 height 33
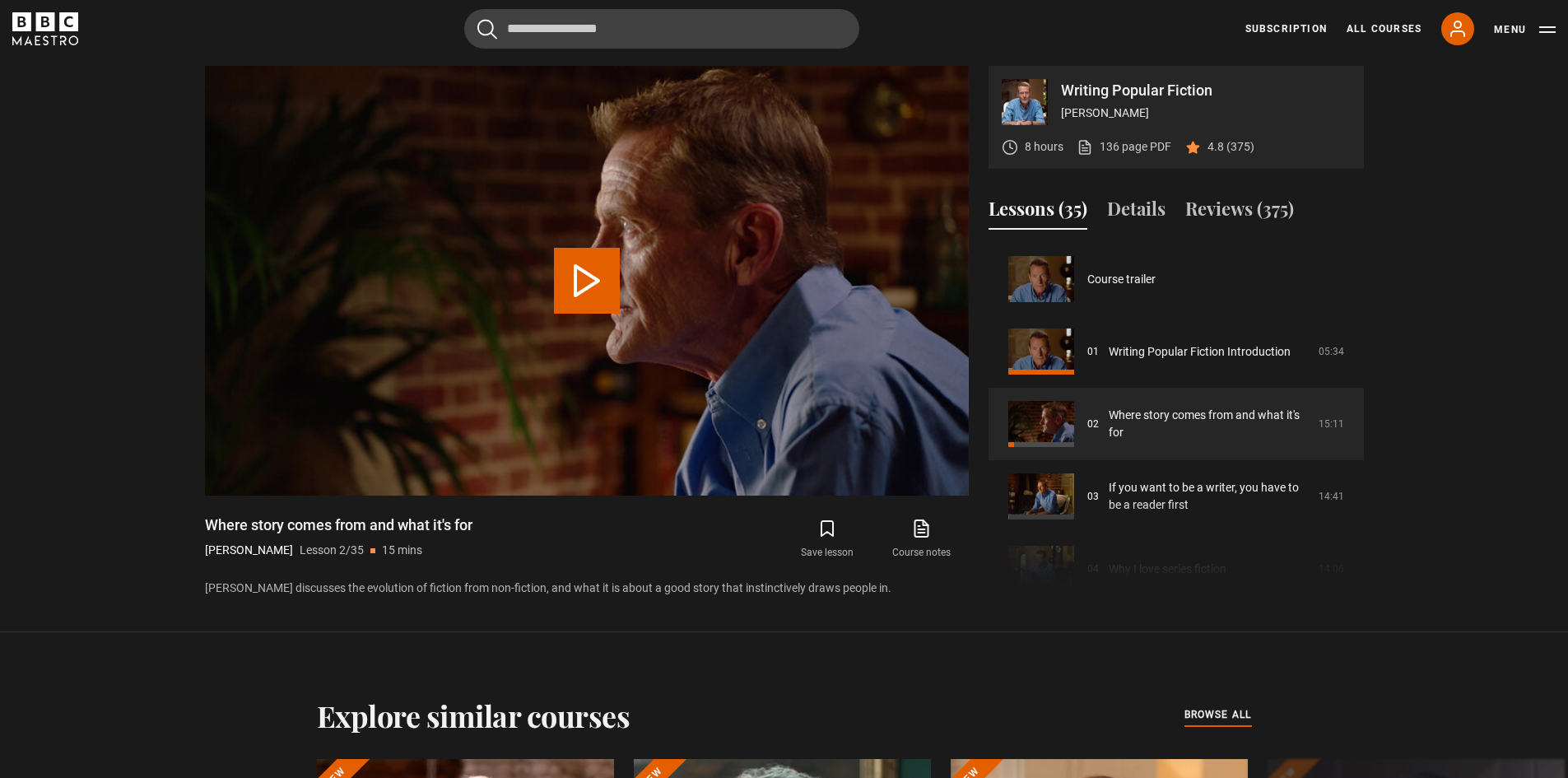
scroll to position [72, 0]
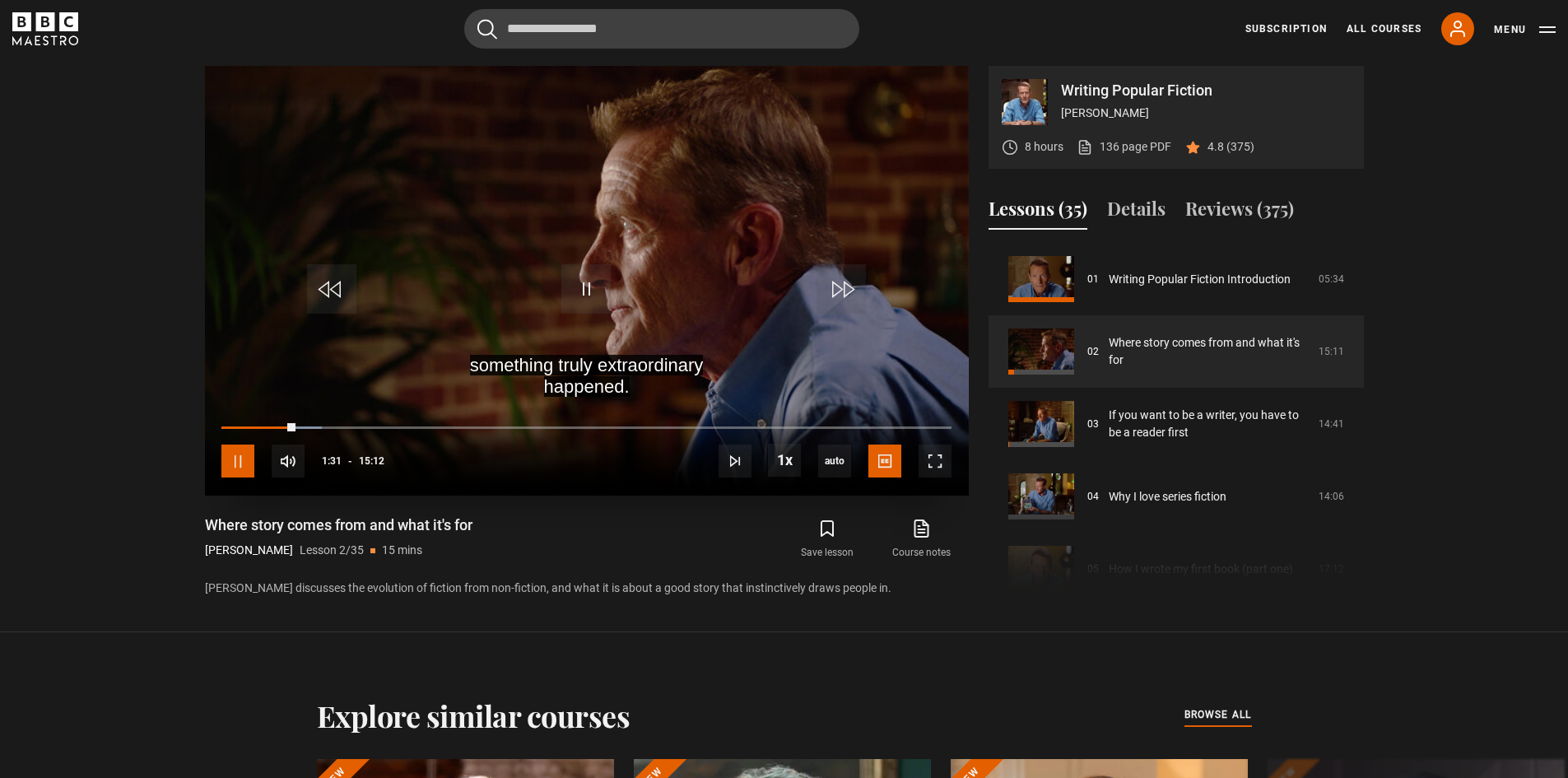
click at [242, 456] on span "Video Player" at bounding box center [238, 462] width 33 height 33
drag, startPoint x: 205, startPoint y: 525, endPoint x: 475, endPoint y: 524, distance: 270.0
click at [473, 524] on h1 "Where story comes from and what it's for" at bounding box center [338, 525] width 268 height 19
copy h1 "Where story comes from and what it's for"
click at [90, 231] on section "Writing Popular Fiction [PERSON_NAME] 8 hours 136 page PDF (opens in new tab) 4…" at bounding box center [784, 316] width 1568 height 632
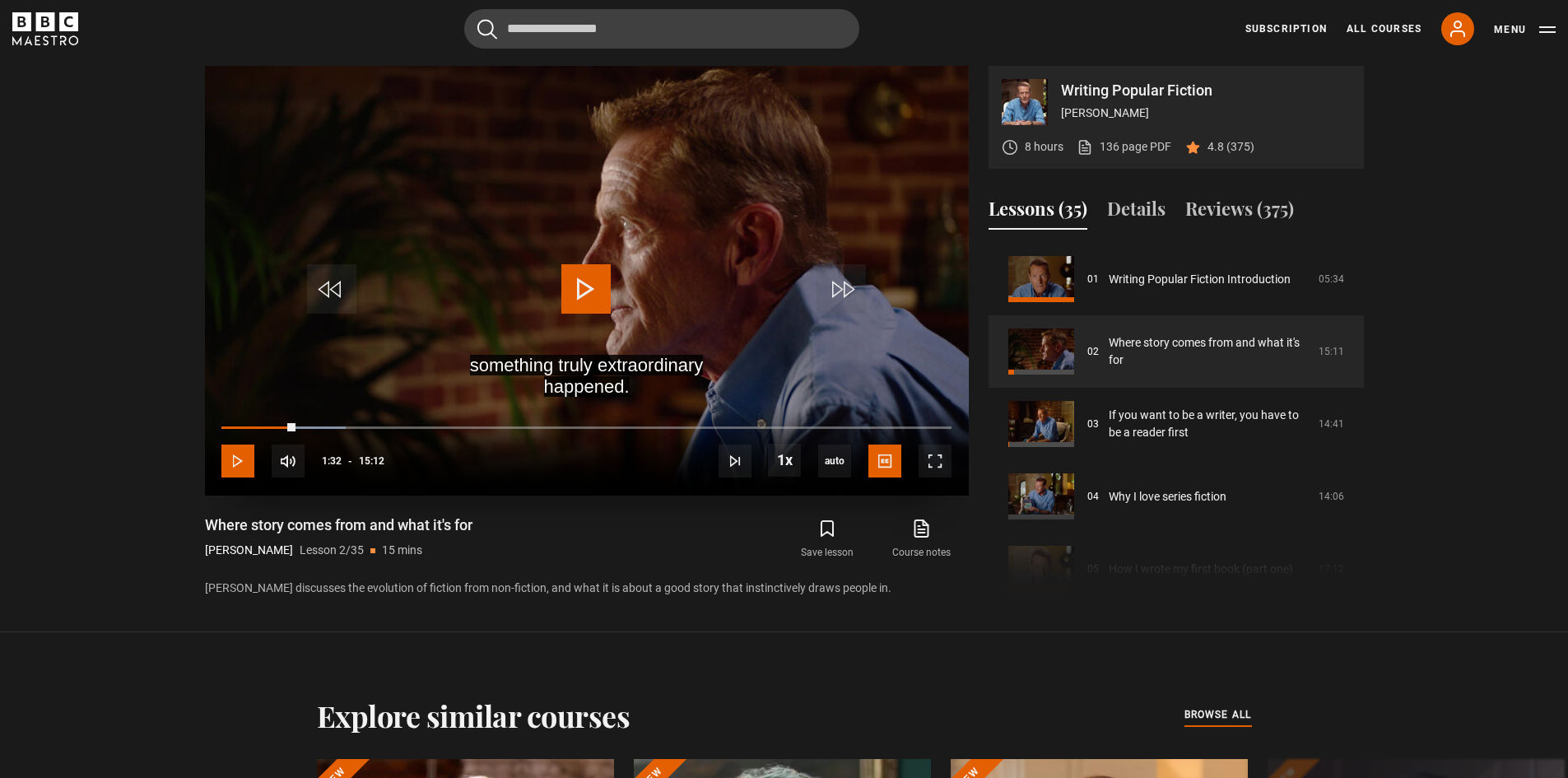
click at [236, 464] on span "Video Player" at bounding box center [238, 462] width 33 height 33
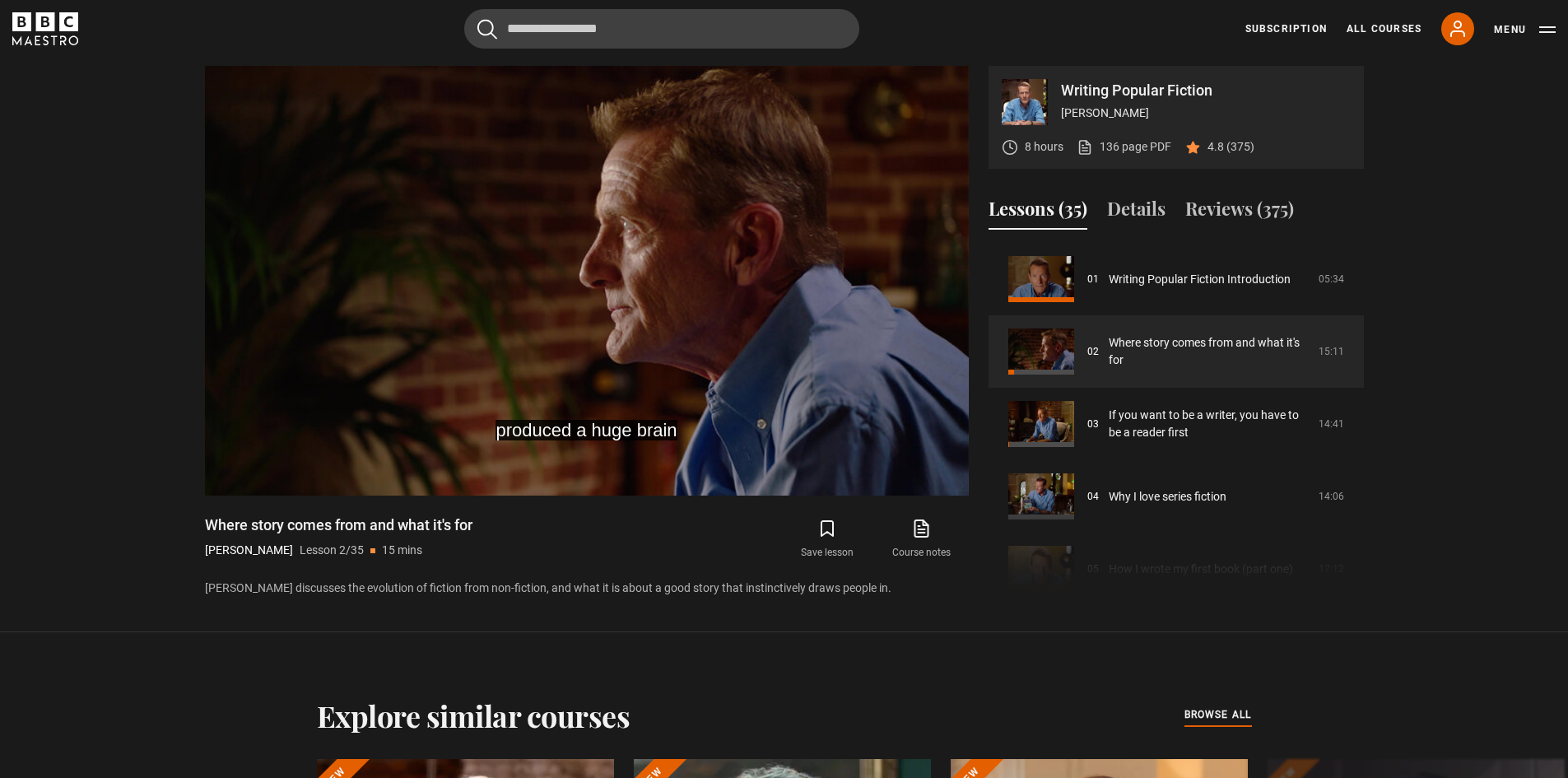
click at [132, 424] on section "Writing Popular Fiction [PERSON_NAME] 8 hours 136 page PDF (opens in new tab) 4…" at bounding box center [784, 316] width 1568 height 632
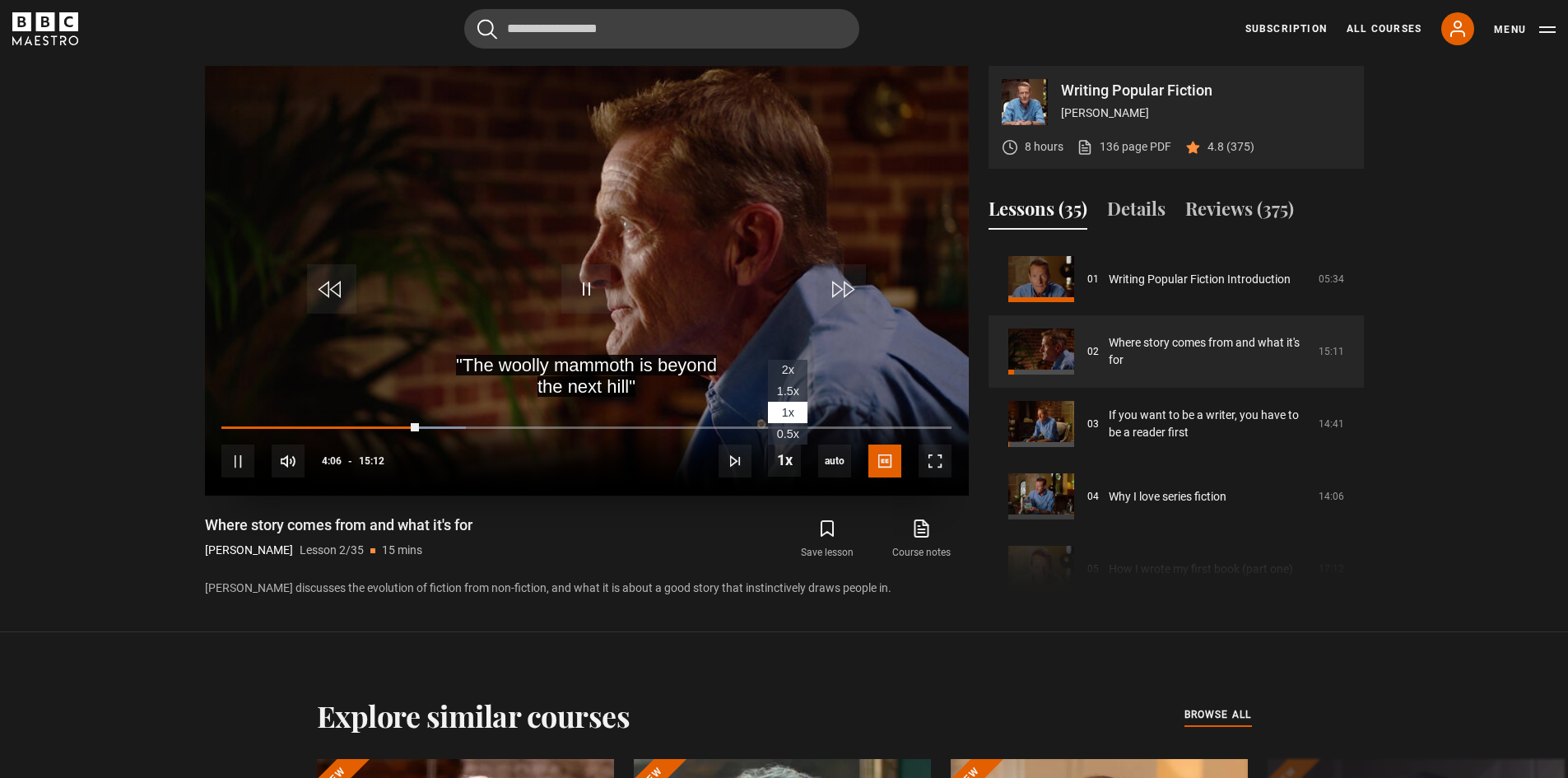
click at [790, 388] on span "1.5x" at bounding box center [789, 391] width 22 height 13
click at [790, 412] on span "1x" at bounding box center [788, 413] width 12 height 13
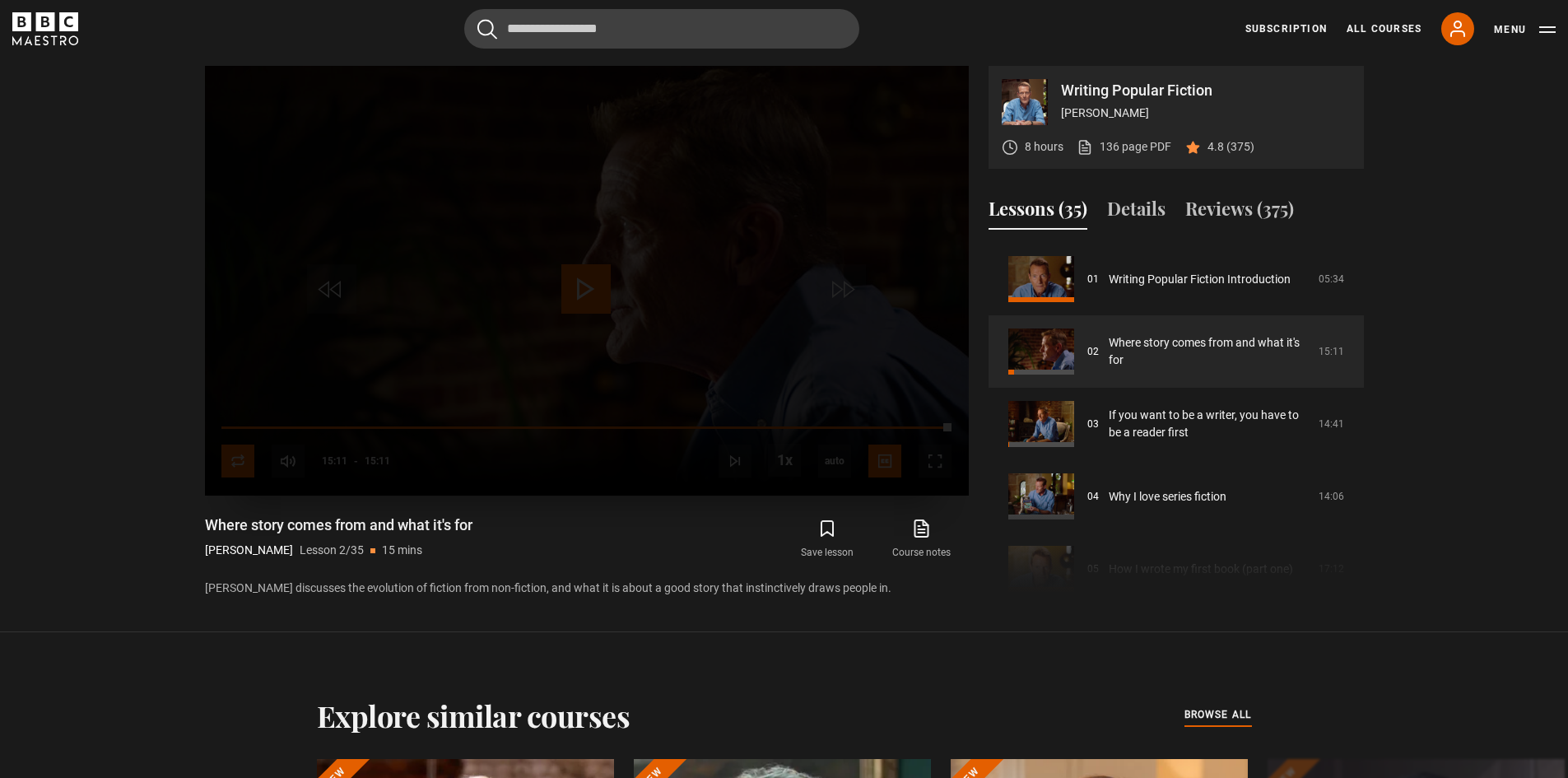
click at [239, 461] on video-js "Video Player is loading. Play Lesson Where story comes from and what it's for 1…" at bounding box center [587, 281] width 764 height 430
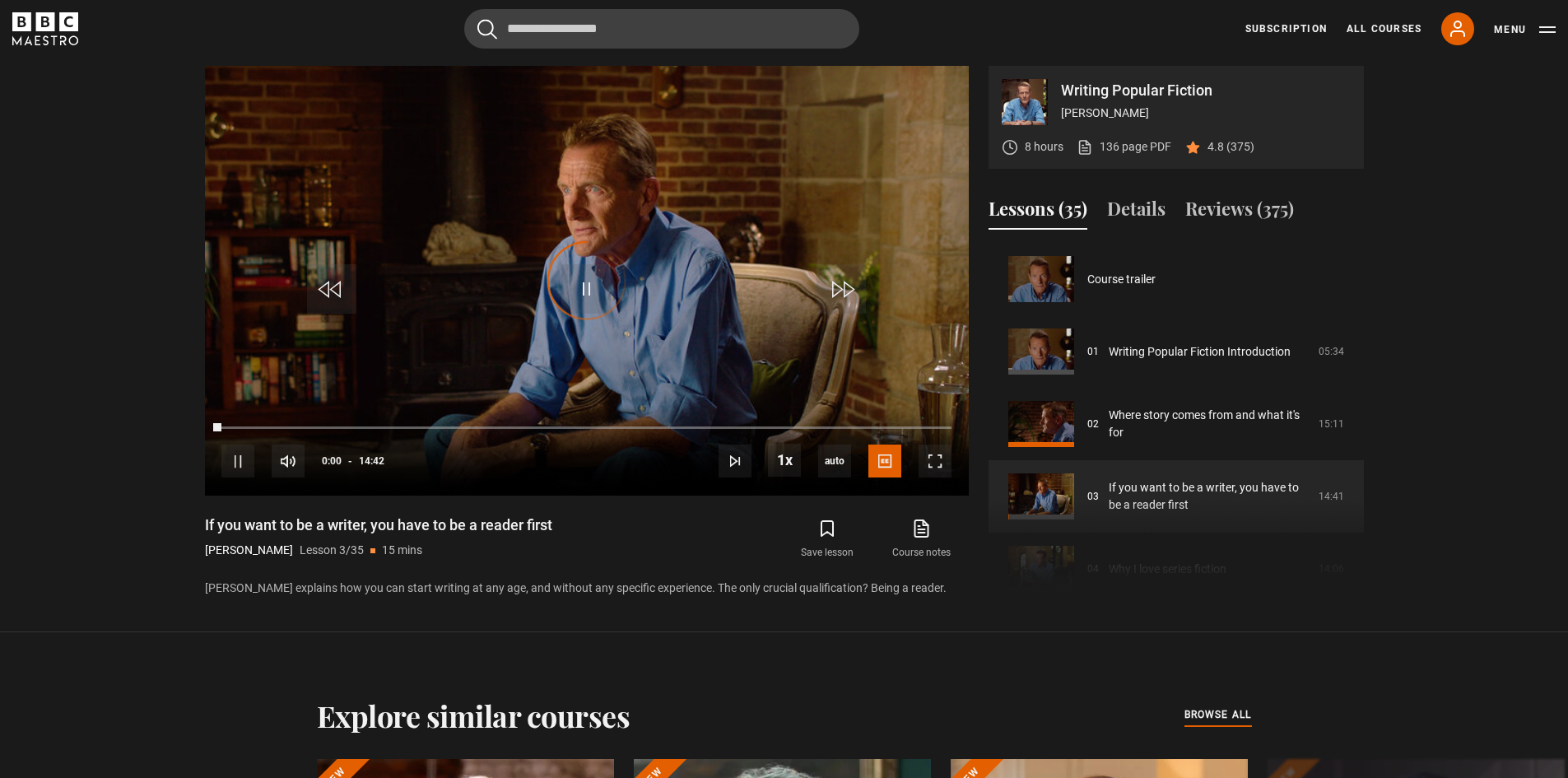
scroll to position [145, 0]
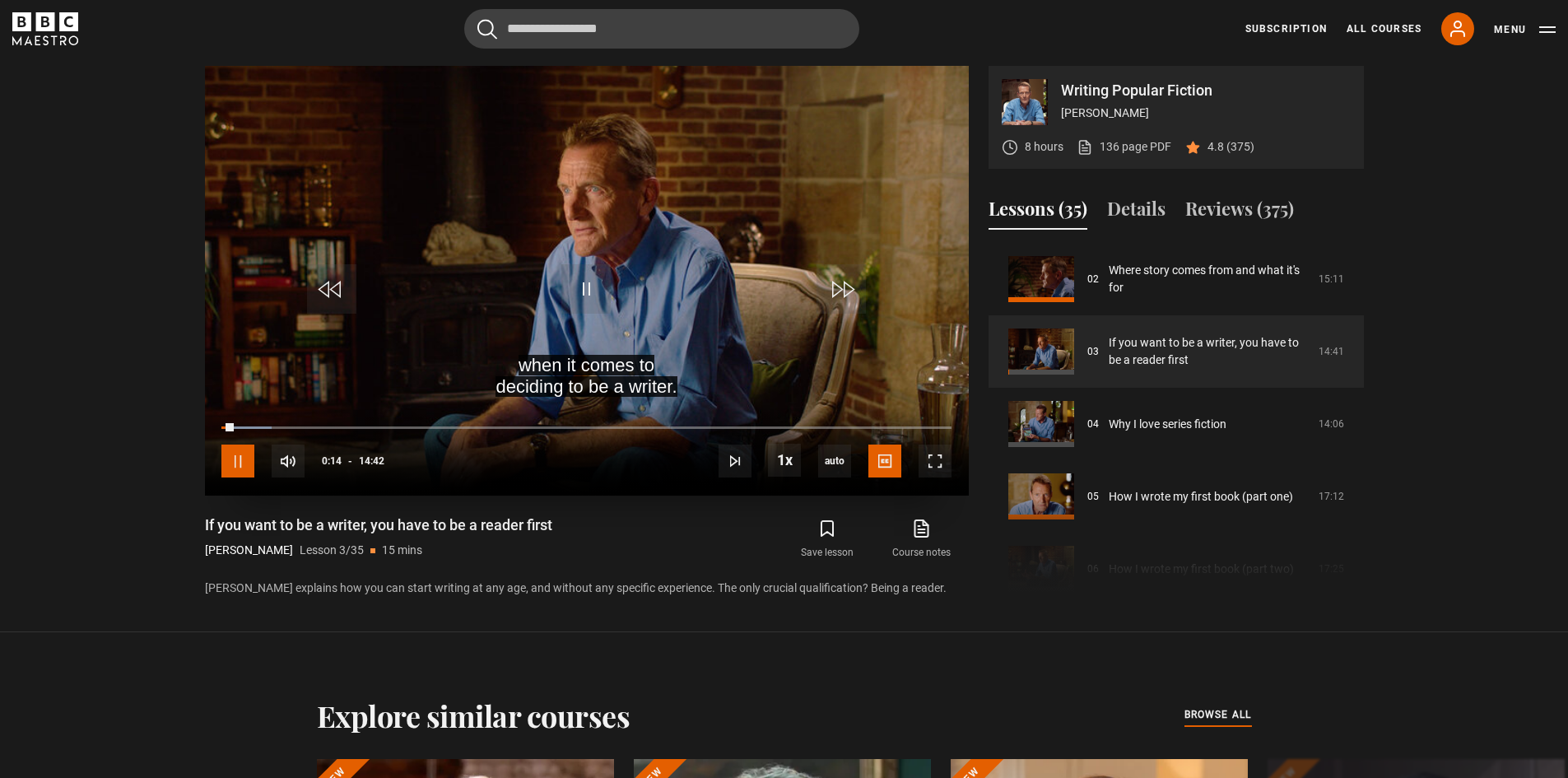
click at [239, 466] on span "Video Player" at bounding box center [238, 462] width 33 height 33
click at [101, 556] on section "Writing Popular Fiction [PERSON_NAME] 8 hours 136 page PDF (opens in new tab) 4…" at bounding box center [784, 316] width 1568 height 632
click at [32, 126] on section "Writing Popular Fiction [PERSON_NAME] 8 hours 136 page PDF (opens in new tab) 4…" at bounding box center [784, 316] width 1568 height 632
